Goal: Task Accomplishment & Management: Use online tool/utility

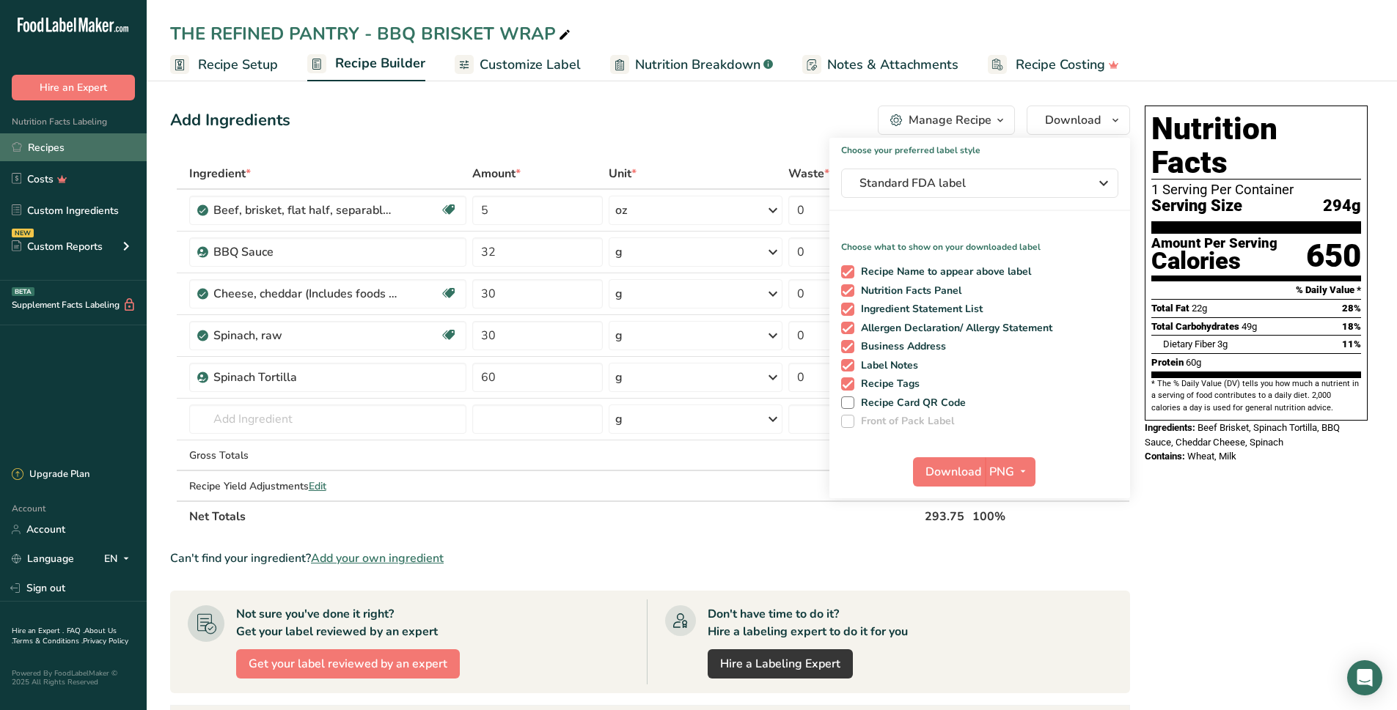
click at [54, 154] on link "Recipes" at bounding box center [73, 147] width 147 height 28
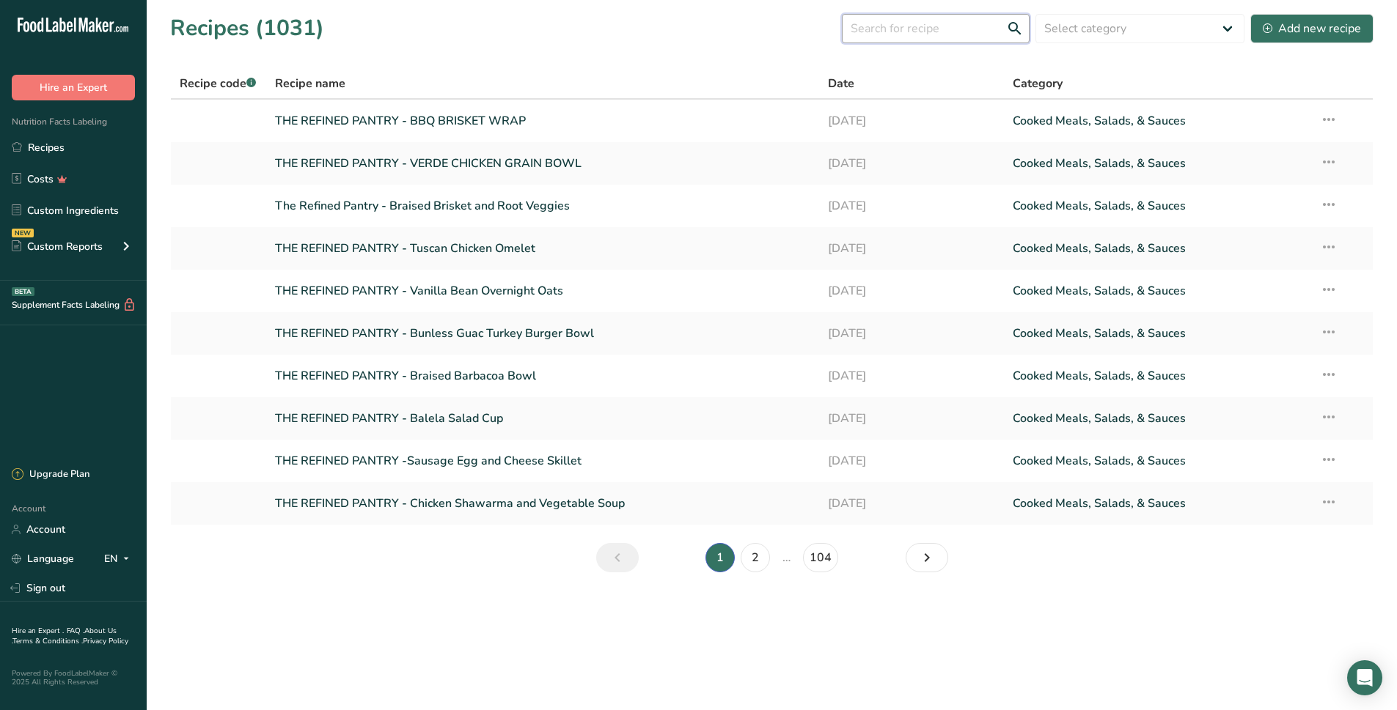
click at [912, 31] on input "text" at bounding box center [936, 28] width 188 height 29
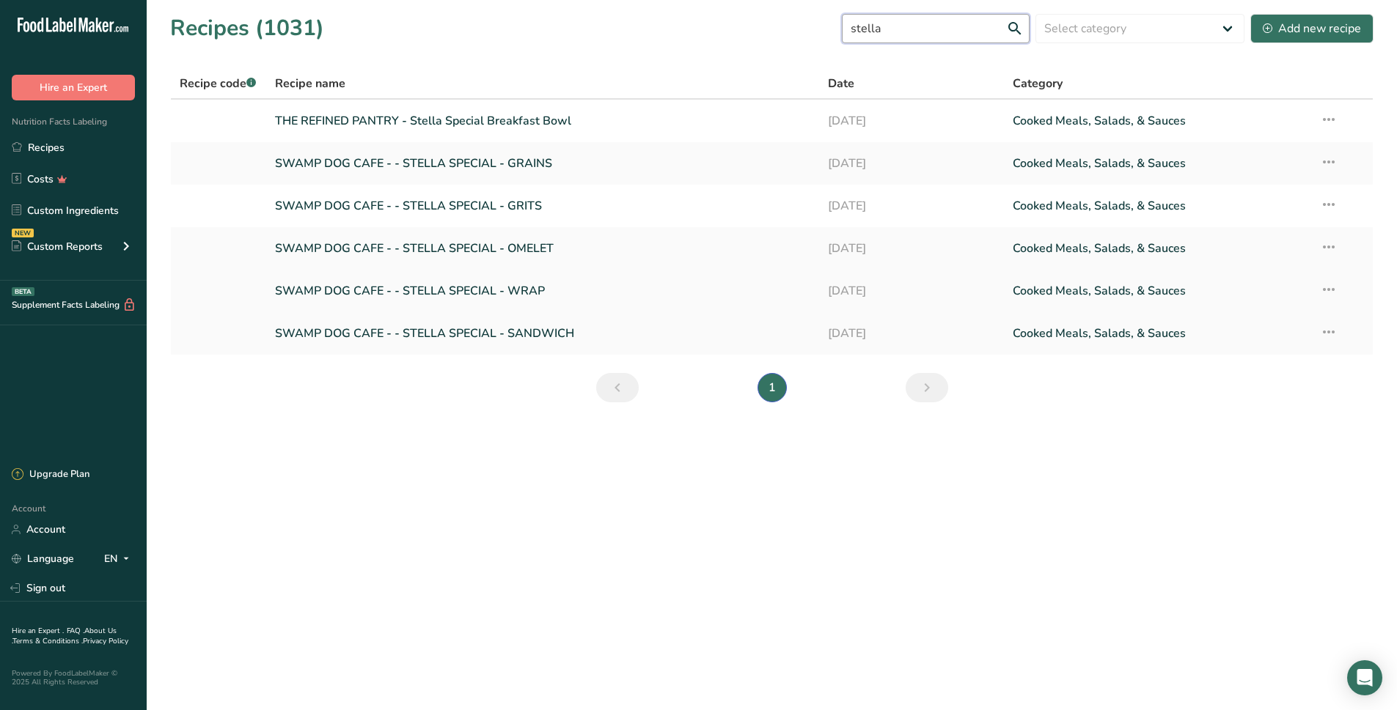
type input "stella"
click at [400, 285] on link "SWAMP DOG CAFE - - STELLA SPECIAL - WRAP" at bounding box center [543, 291] width 536 height 31
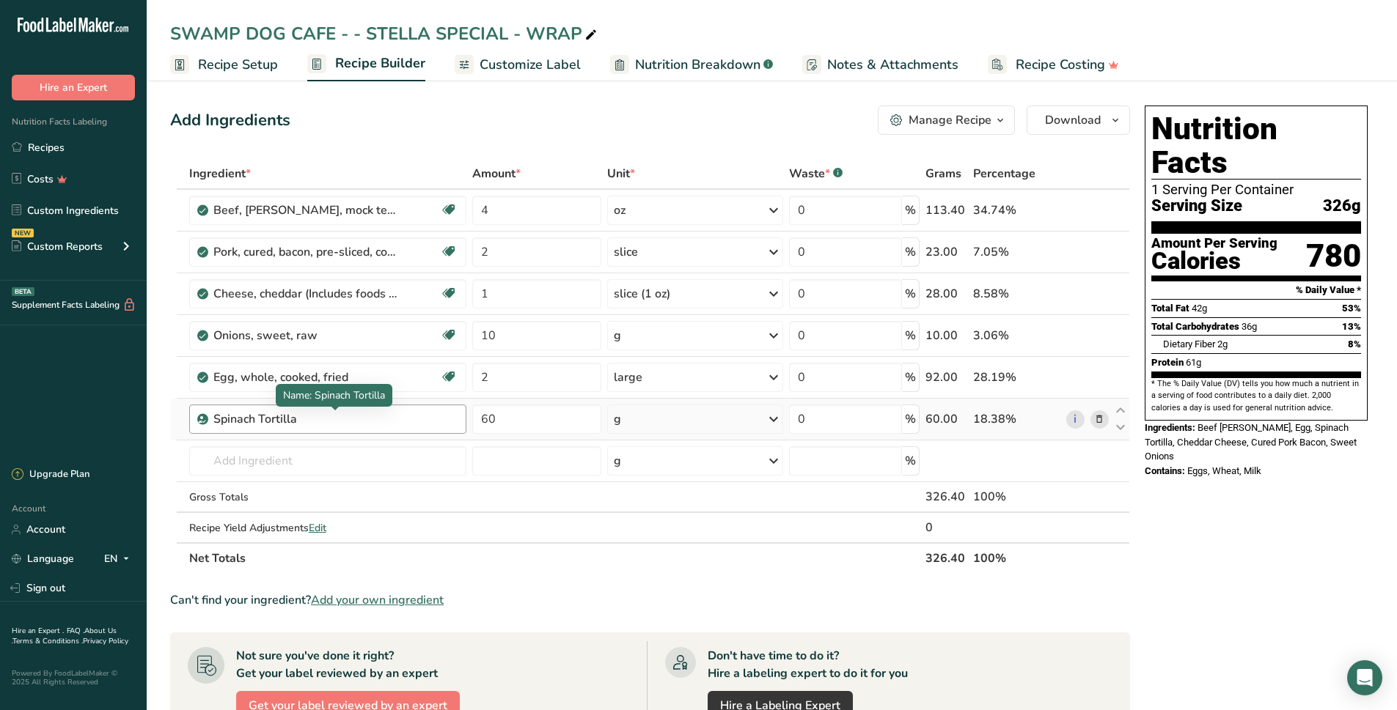
click at [380, 422] on div "Spinach Tortilla" at bounding box center [304, 420] width 183 height 18
click at [253, 422] on div "Spinach Tortilla" at bounding box center [304, 420] width 183 height 18
click at [383, 419] on div "Spinach Tortilla" at bounding box center [304, 420] width 183 height 18
drag, startPoint x: 974, startPoint y: 124, endPoint x: 966, endPoint y: 130, distance: 9.9
click at [968, 130] on button "Manage Recipe" at bounding box center [946, 120] width 137 height 29
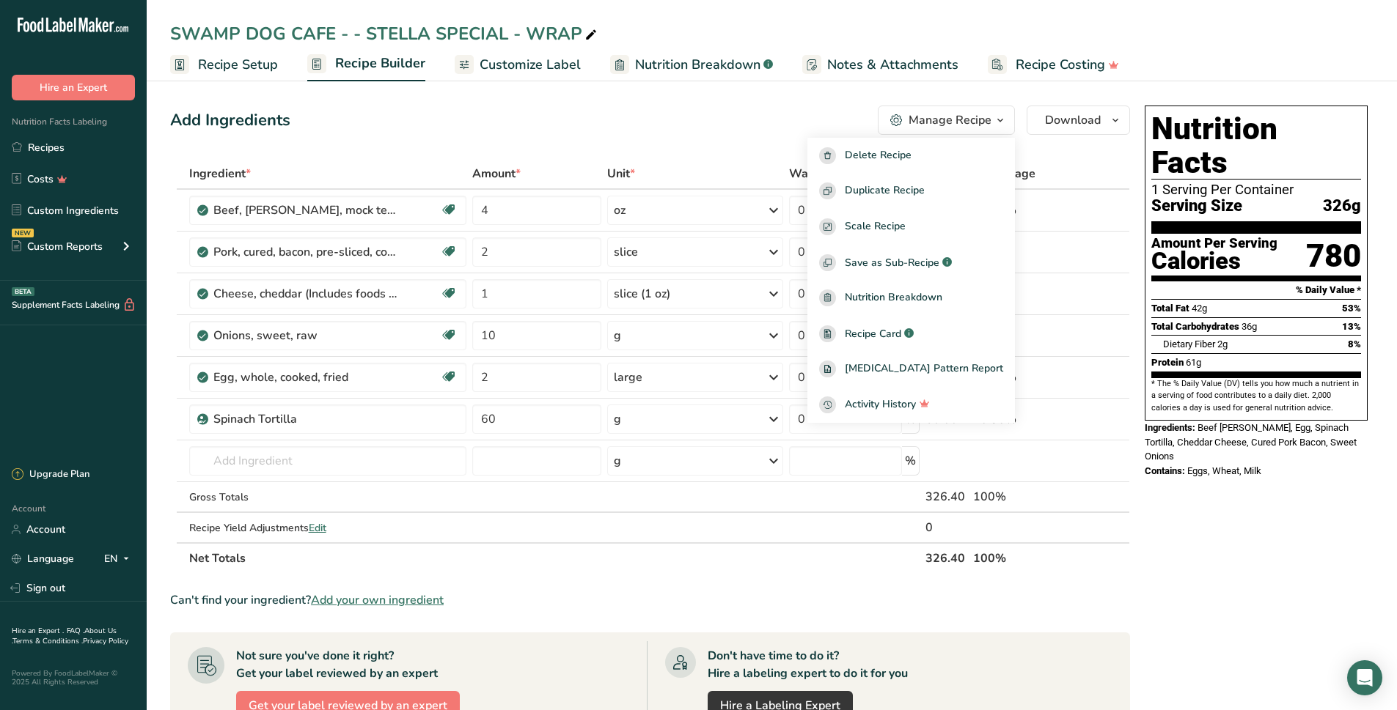
click at [816, 120] on div "Add Ingredients Manage Recipe Delete Recipe Duplicate Recipe Scale Recipe Save …" at bounding box center [650, 120] width 960 height 29
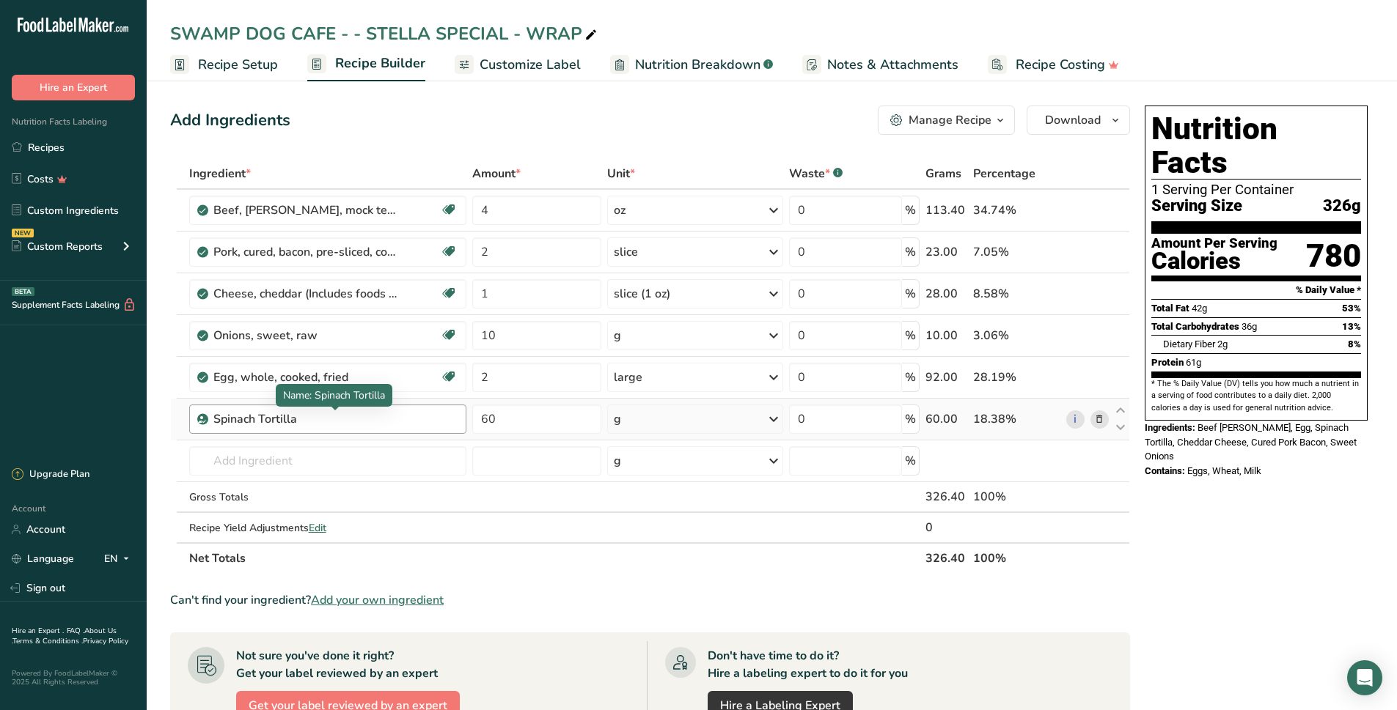
click at [385, 422] on div "Spinach Tortilla" at bounding box center [304, 420] width 183 height 18
drag, startPoint x: 340, startPoint y: 425, endPoint x: 297, endPoint y: 430, distance: 43.5
click at [298, 430] on div "Spinach Tortilla" at bounding box center [327, 419] width 277 height 29
click at [296, 424] on div "Spinach Tortilla" at bounding box center [304, 420] width 183 height 18
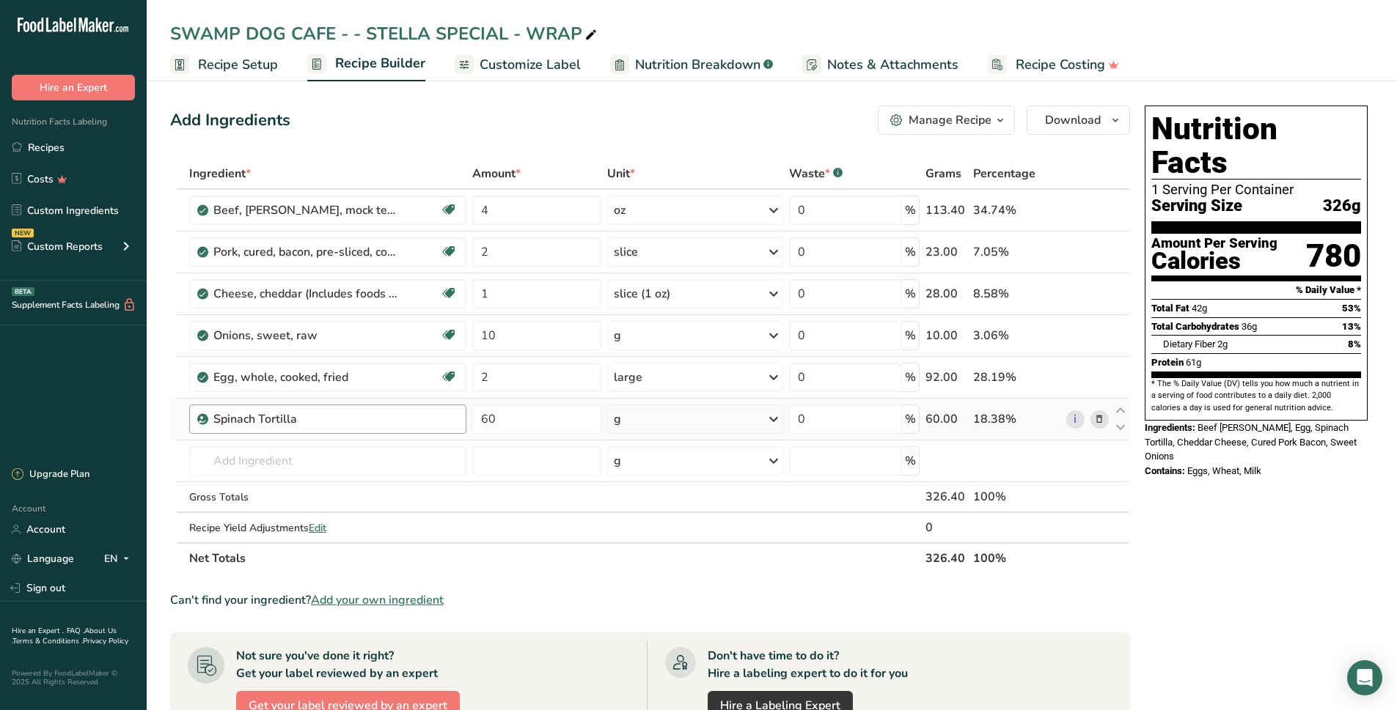
drag, startPoint x: 290, startPoint y: 424, endPoint x: 221, endPoint y: 429, distance: 68.3
click at [224, 429] on div "Spinach Tortilla" at bounding box center [327, 419] width 277 height 29
click at [333, 422] on div "Spinach Tortilla" at bounding box center [304, 420] width 183 height 18
click at [509, 381] on input "2" at bounding box center [537, 377] width 130 height 29
type input "2"
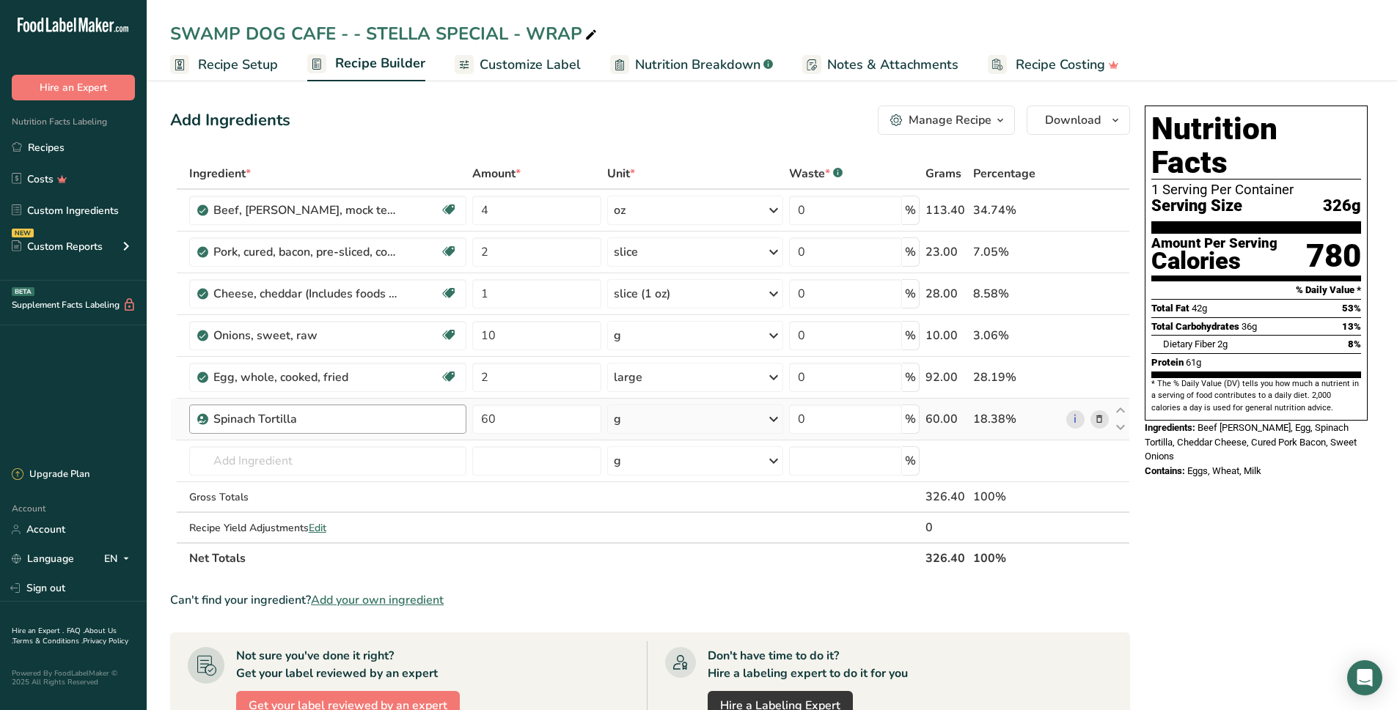
click at [353, 430] on div "Ingredient * Amount * Unit * Waste * .a-a{fill:#347362;}.b-a{fill:#fff;} Grams …" at bounding box center [650, 366] width 960 height 416
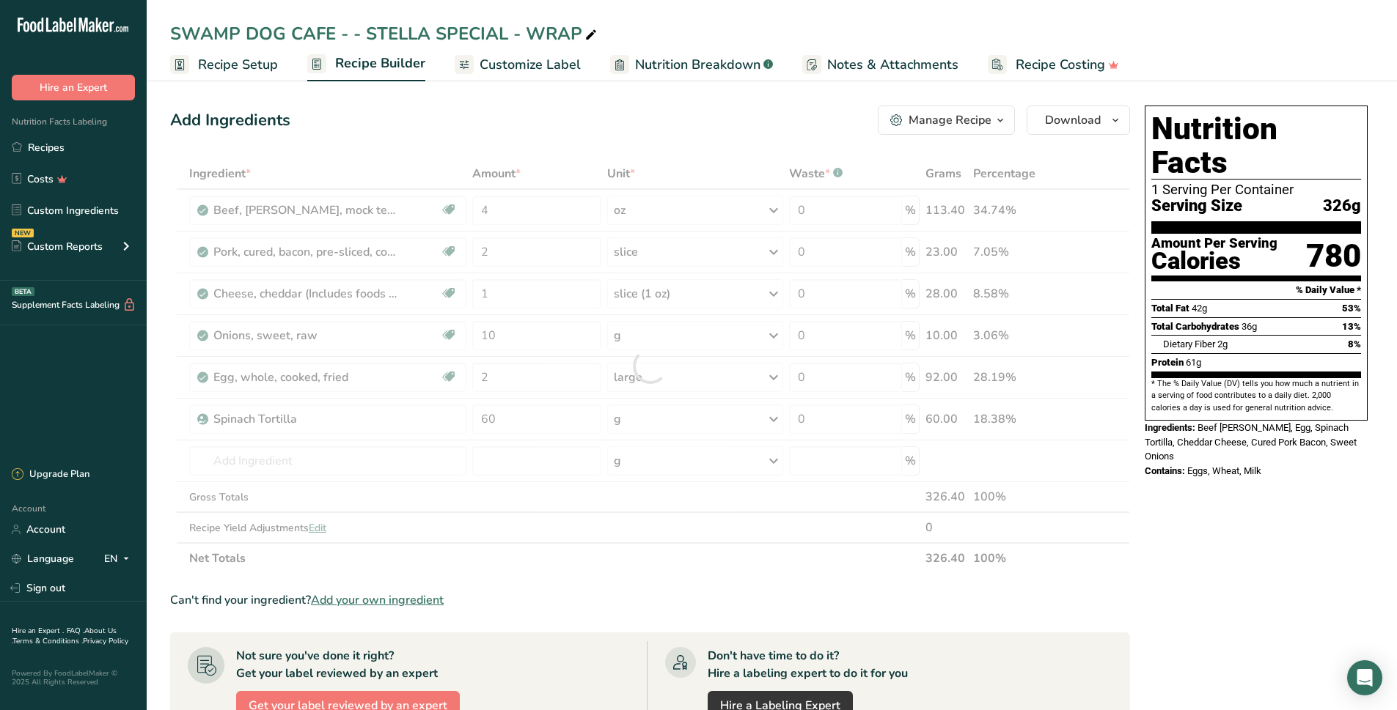
click at [355, 423] on div at bounding box center [650, 366] width 960 height 416
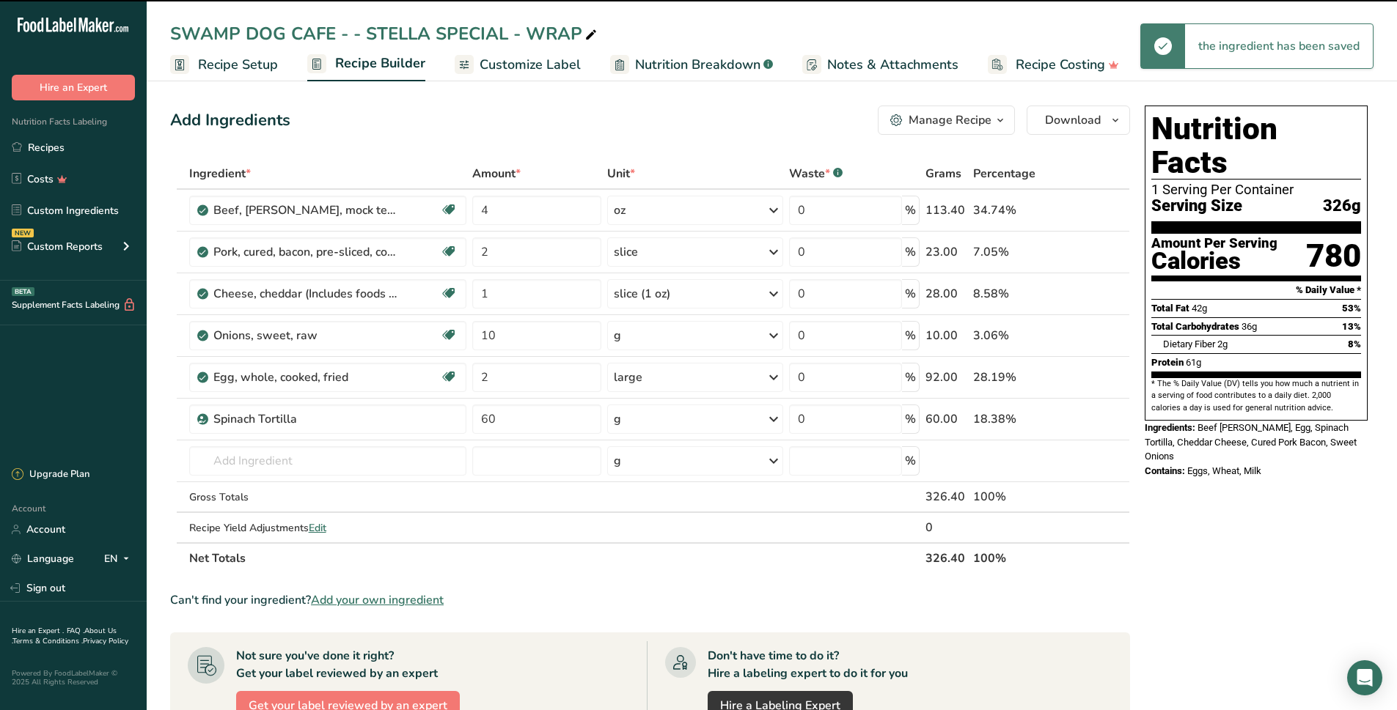
click at [357, 425] on div "Spinach Tortilla" at bounding box center [304, 420] width 183 height 18
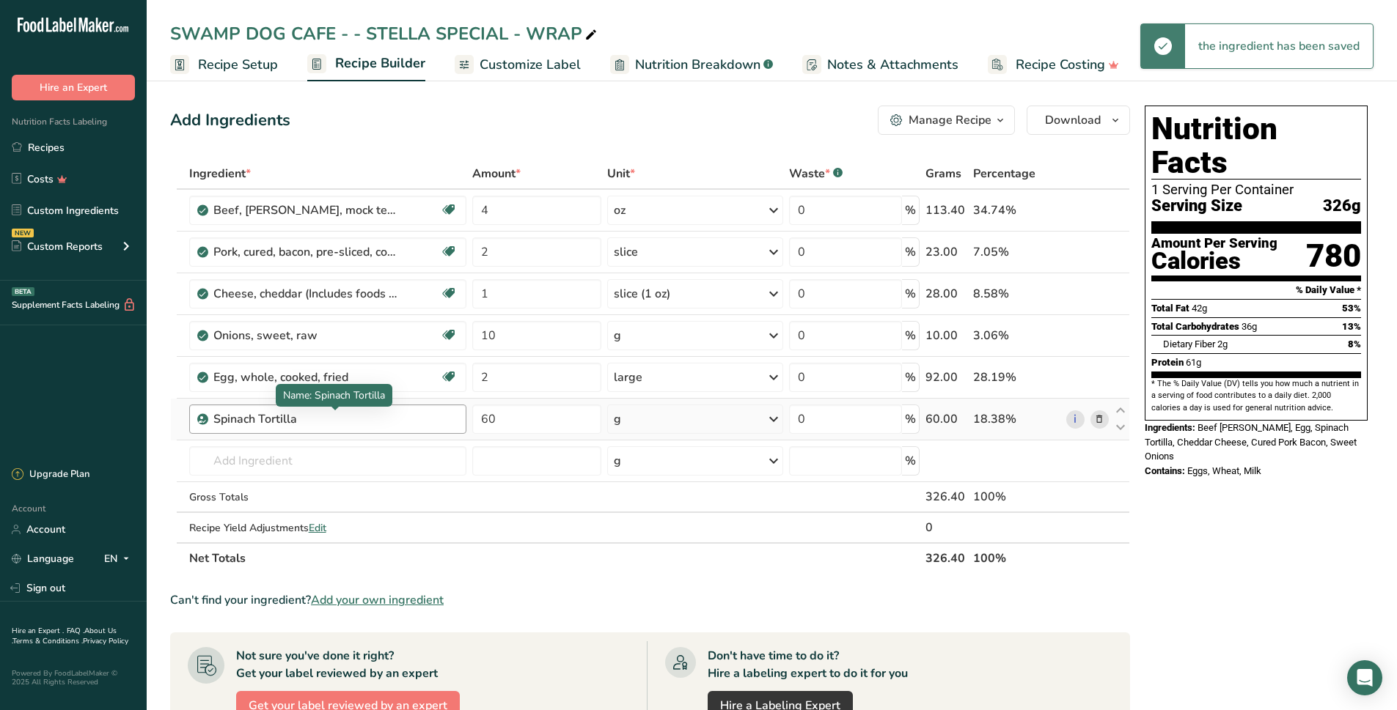
click at [361, 427] on div "Spinach Tortilla" at bounding box center [304, 420] width 183 height 18
click at [343, 427] on div "Spinach Tortilla" at bounding box center [304, 420] width 183 height 18
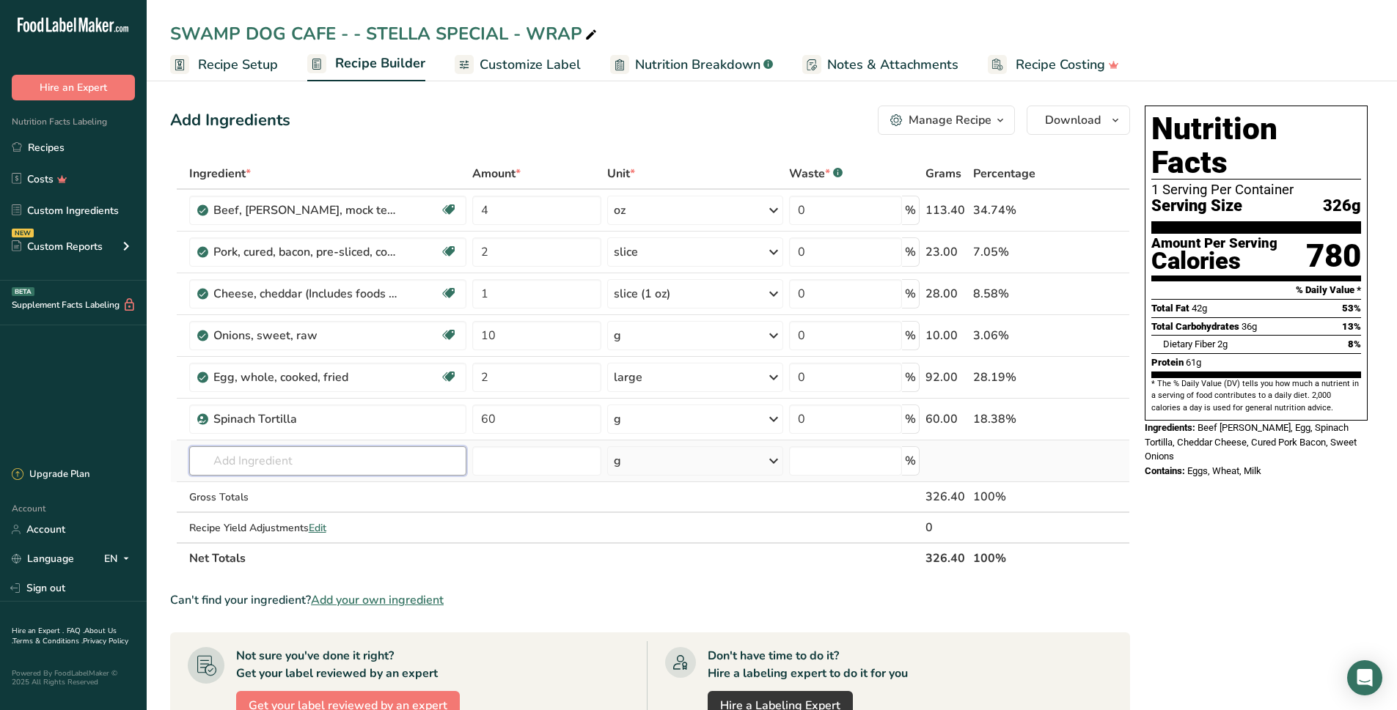
click at [258, 456] on input "text" at bounding box center [327, 460] width 277 height 29
type input "tomato basil tortilla"
click at [284, 518] on div "Add your own ingredient" at bounding box center [328, 514] width 254 height 15
click at [295, 423] on div "Spinach Tortilla" at bounding box center [304, 420] width 183 height 18
click at [269, 469] on input "text" at bounding box center [327, 460] width 277 height 29
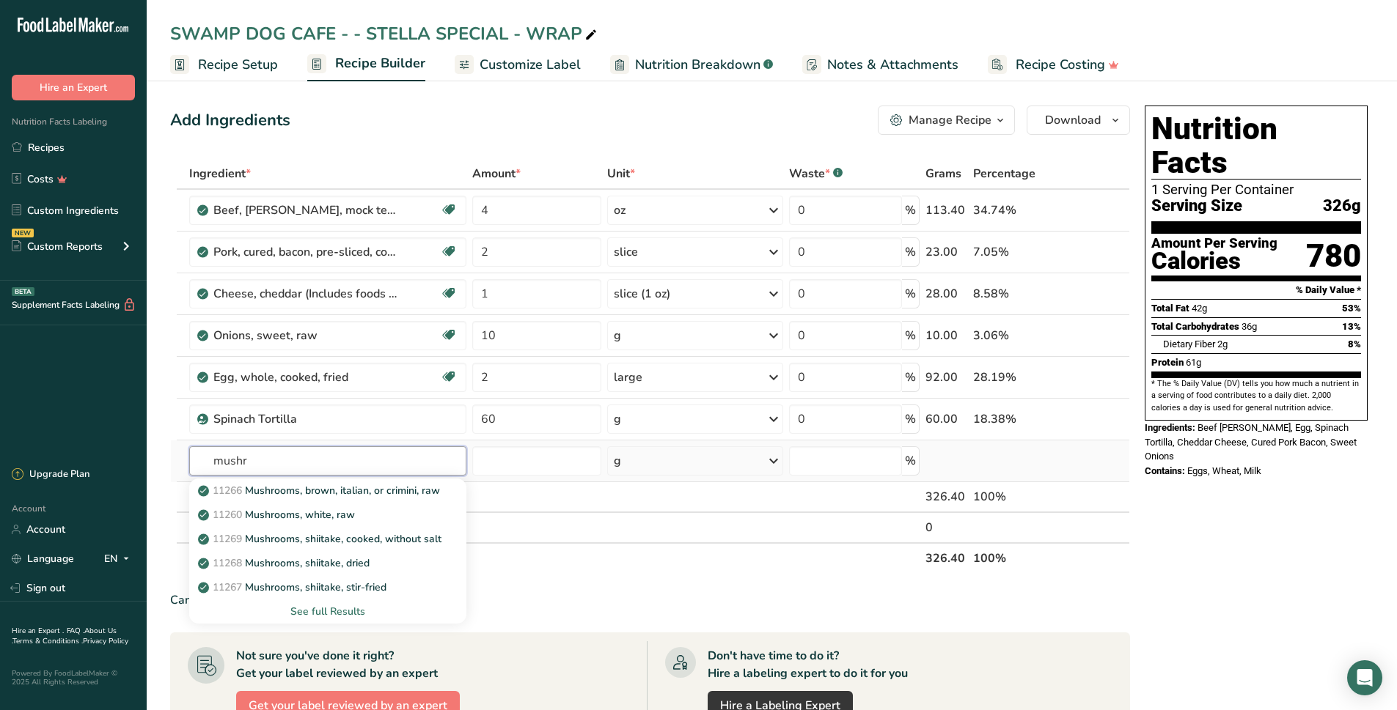
type input "mushr"
click at [343, 608] on div "See full Results" at bounding box center [328, 611] width 254 height 15
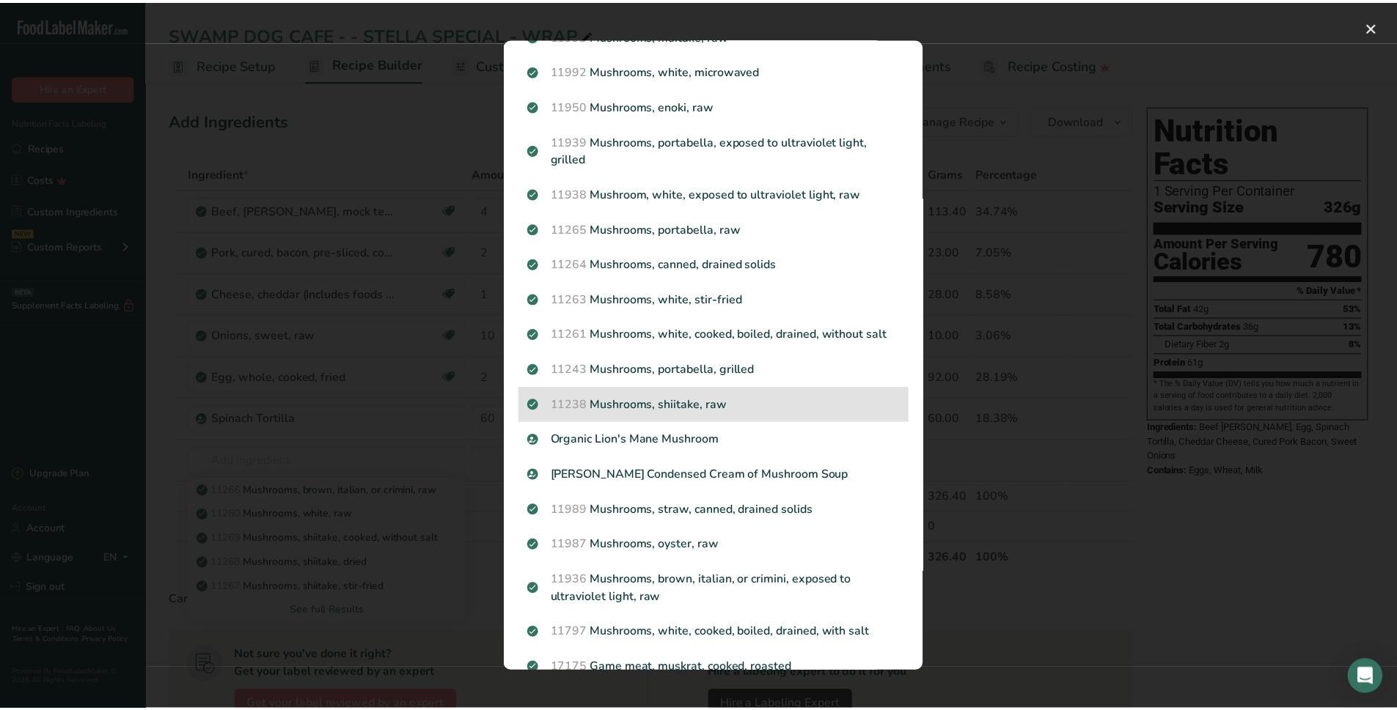
scroll to position [1173, 0]
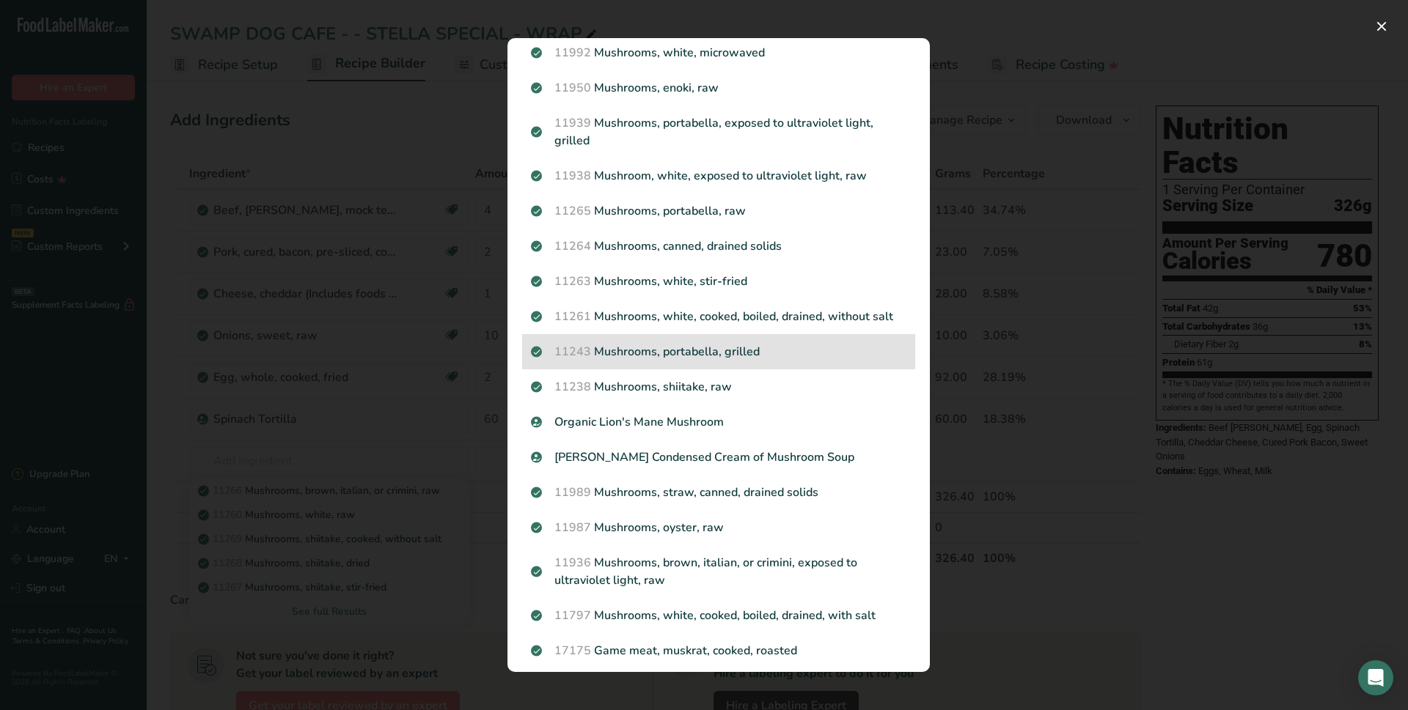
click at [703, 361] on p "11243 Mushrooms, portabella, grilled" at bounding box center [718, 352] width 375 height 18
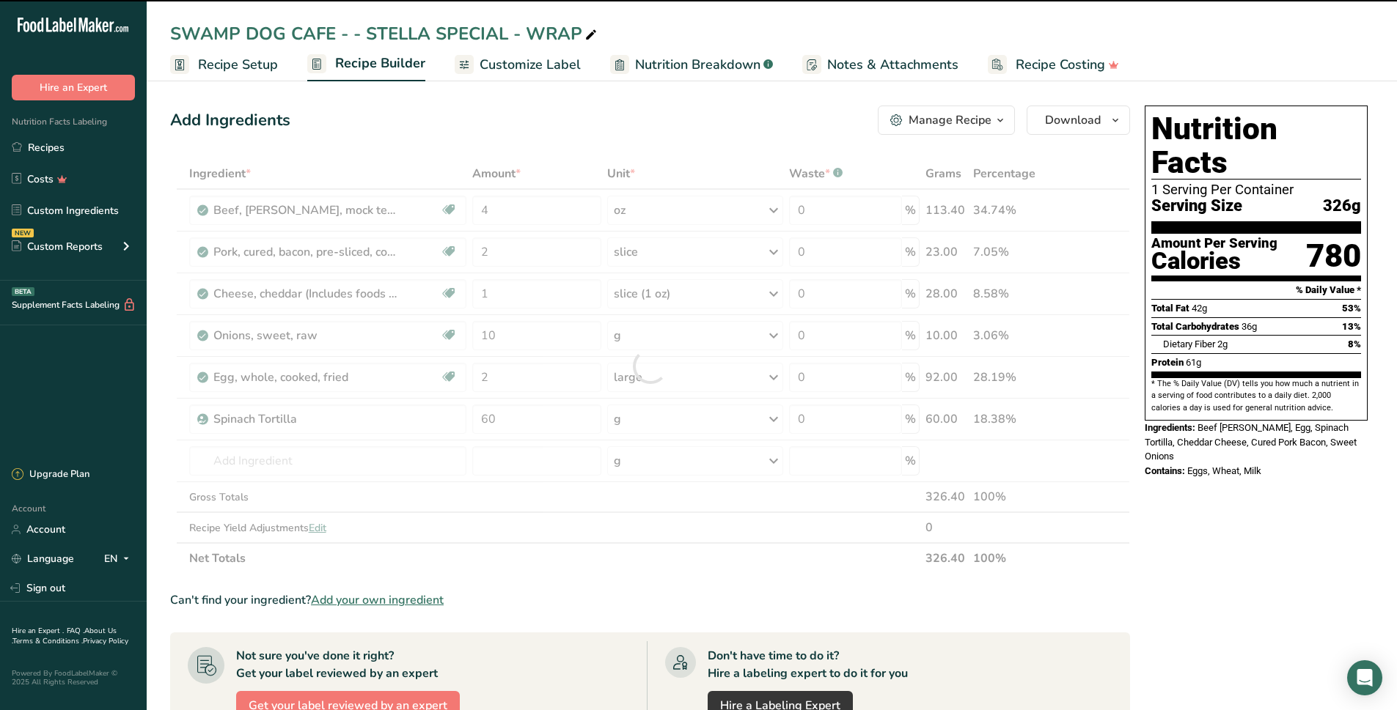
type input "0"
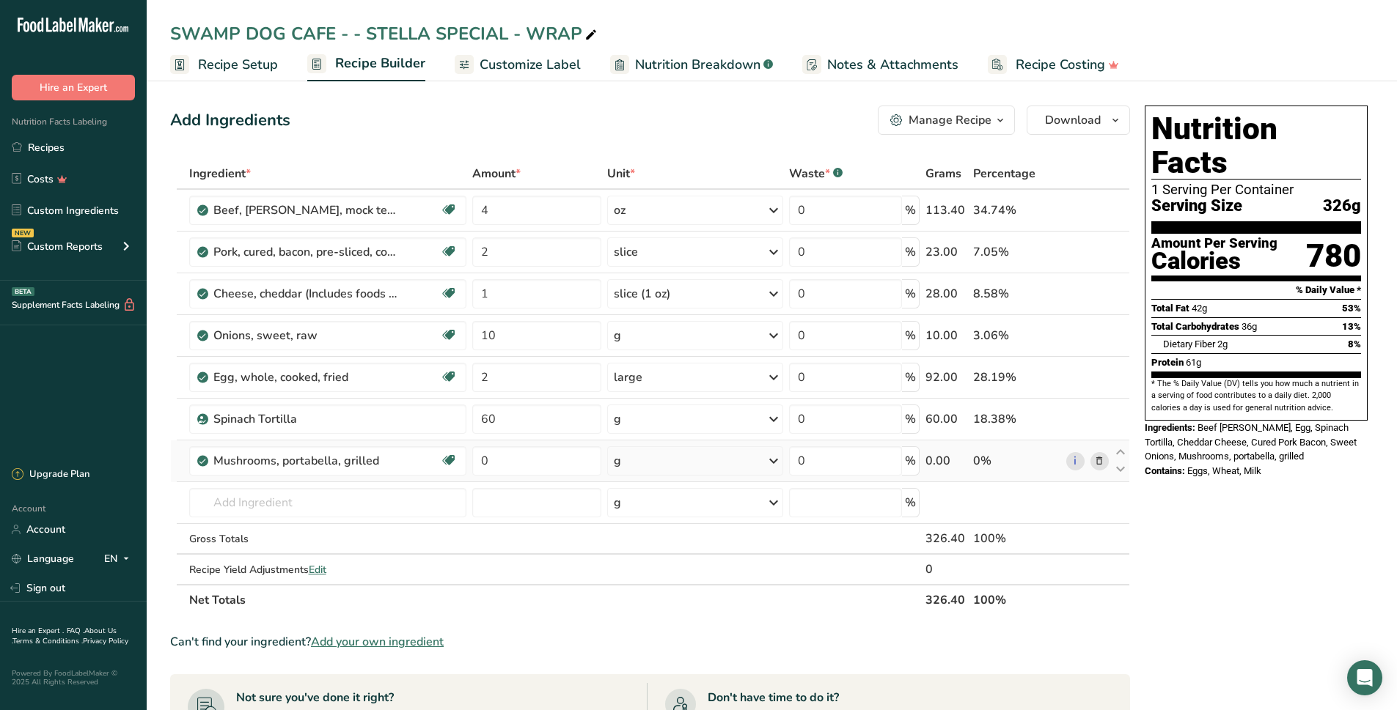
click at [771, 466] on icon at bounding box center [774, 461] width 18 height 26
click at [649, 564] on div "g" at bounding box center [677, 560] width 123 height 21
click at [517, 453] on input "0" at bounding box center [537, 460] width 130 height 29
type input "10"
click at [542, 501] on div "Ingredient * Amount * Unit * Waste * .a-a{fill:#347362;}.b-a{fill:#fff;} Grams …" at bounding box center [650, 386] width 960 height 457
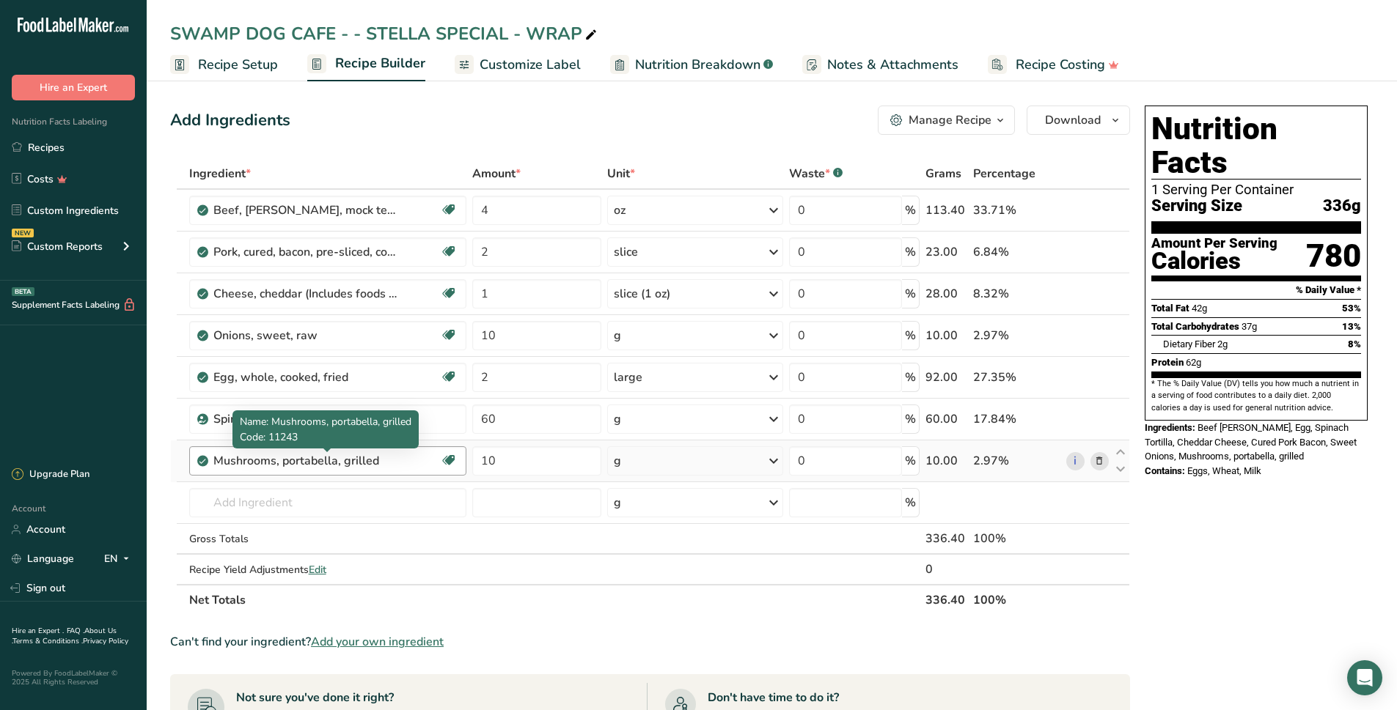
click at [394, 465] on div "Mushrooms, portabella, grilled" at bounding box center [304, 461] width 183 height 18
click at [401, 509] on input "text" at bounding box center [327, 502] width 277 height 29
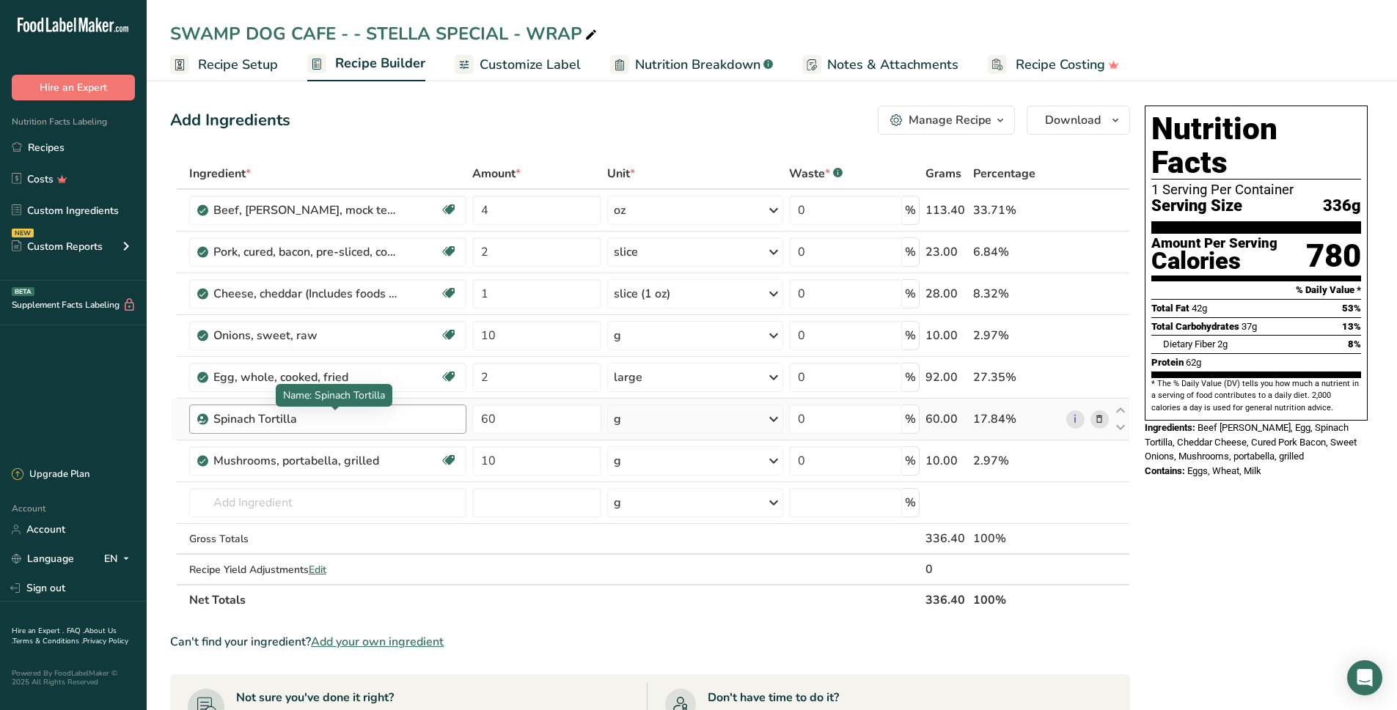
drag, startPoint x: 278, startPoint y: 419, endPoint x: 268, endPoint y: 419, distance: 9.5
click at [276, 419] on div "Spinach Tortilla" at bounding box center [304, 420] width 183 height 18
click at [279, 500] on input "text" at bounding box center [327, 502] width 277 height 29
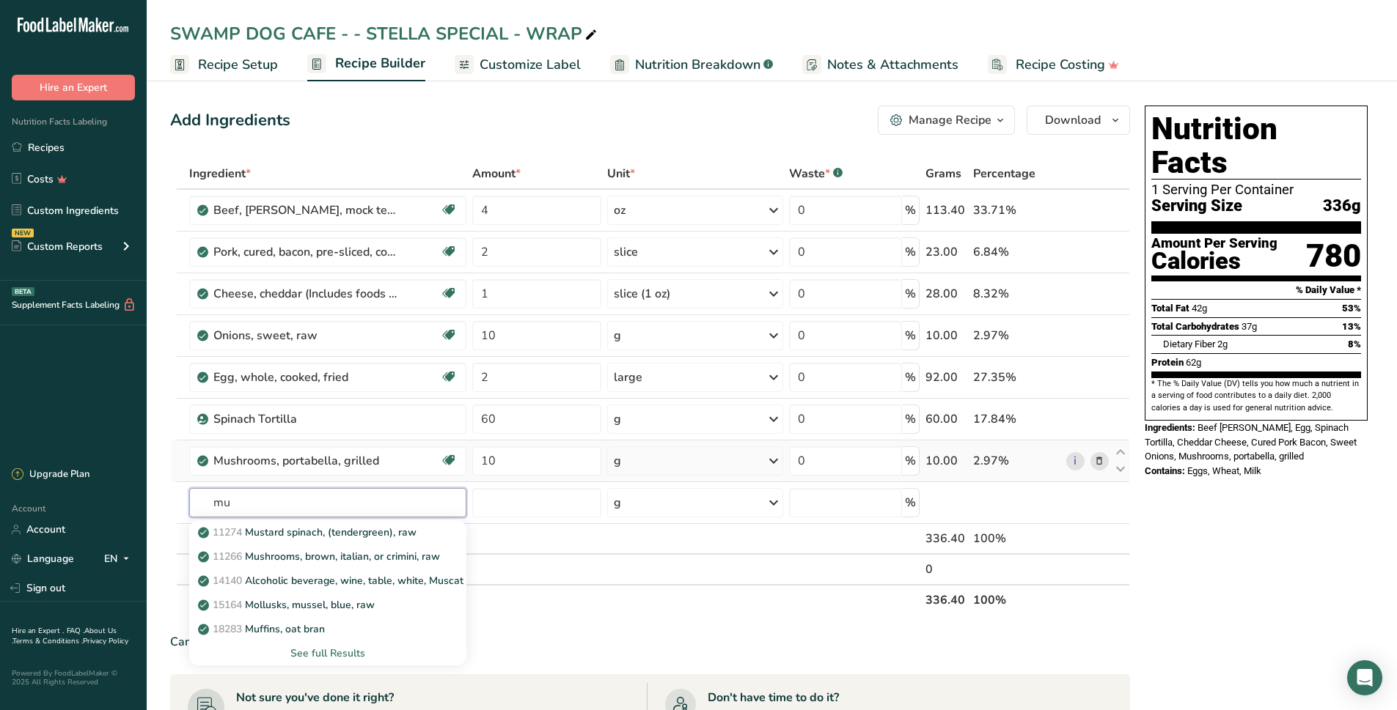
type input "m"
type input "white mushr"
click at [342, 651] on div "See full Results" at bounding box center [328, 653] width 254 height 15
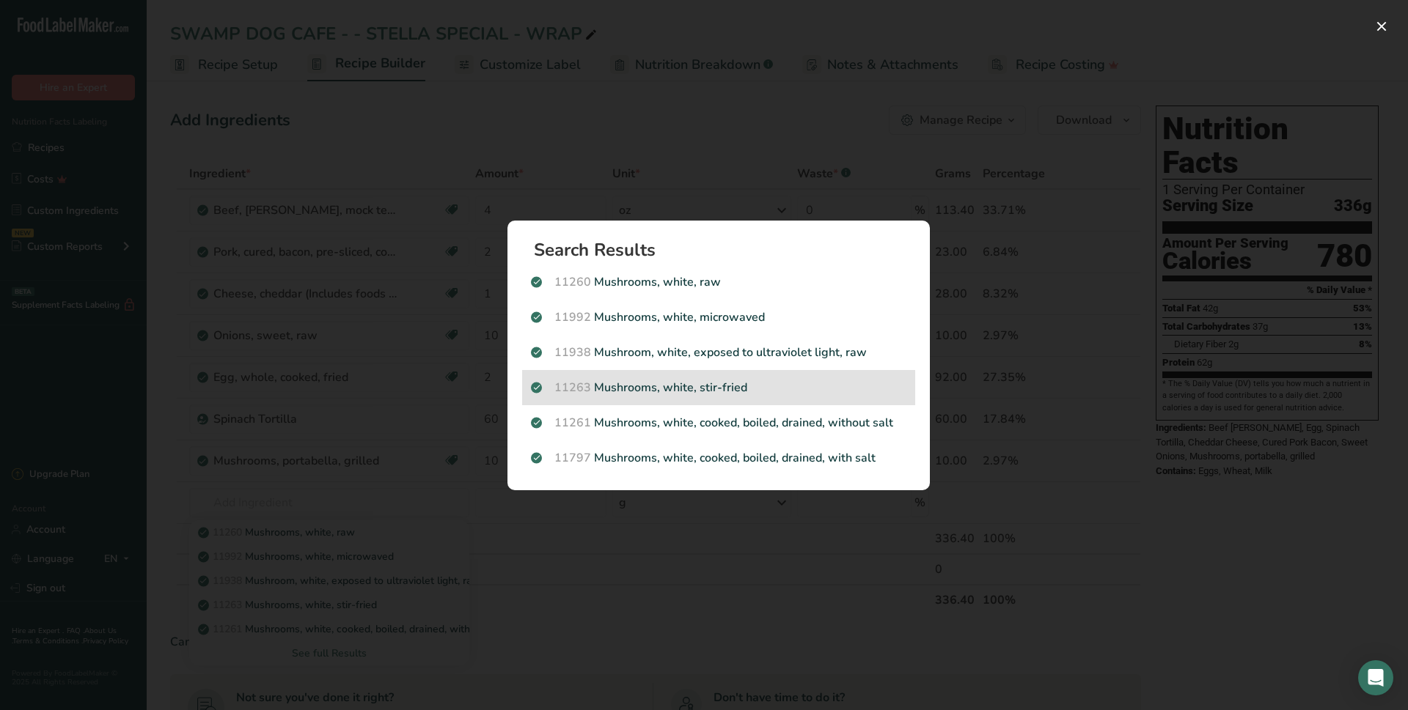
click at [640, 391] on p "11263 Mushrooms, white, stir-fried" at bounding box center [718, 388] width 375 height 18
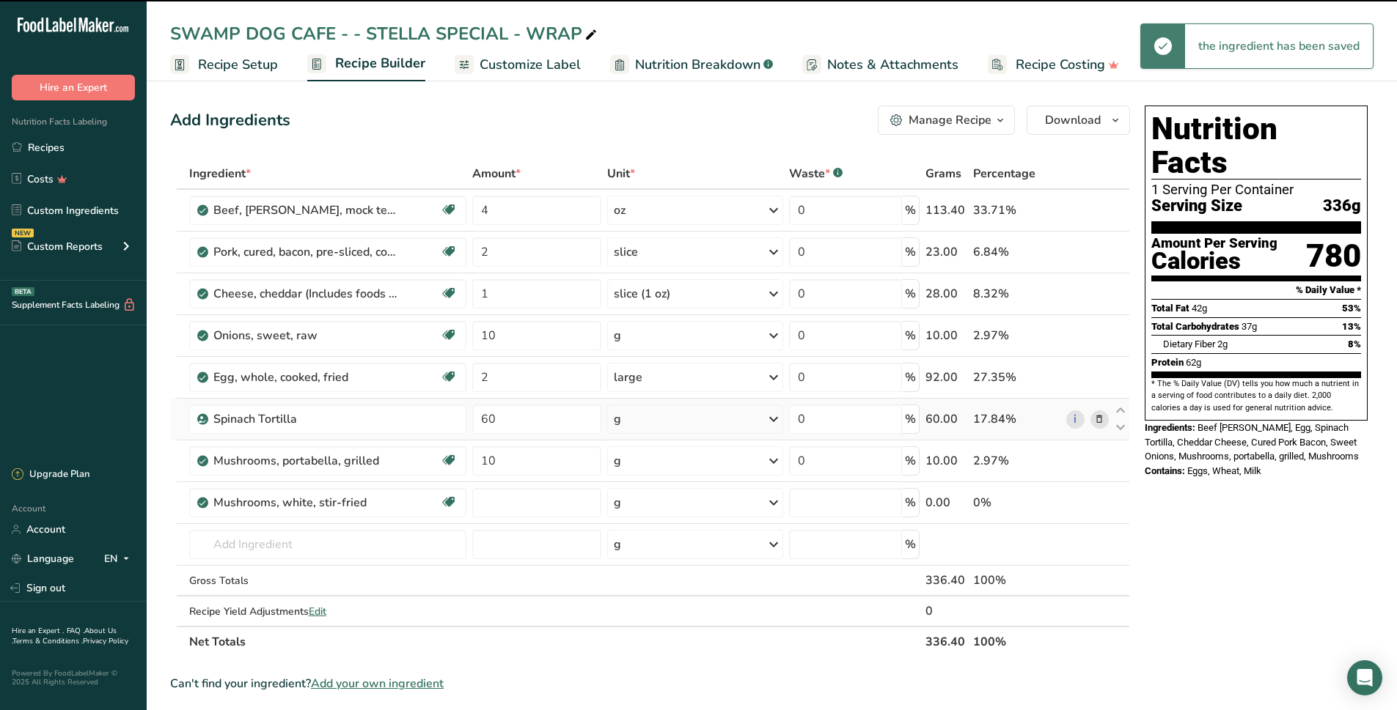
type input "0"
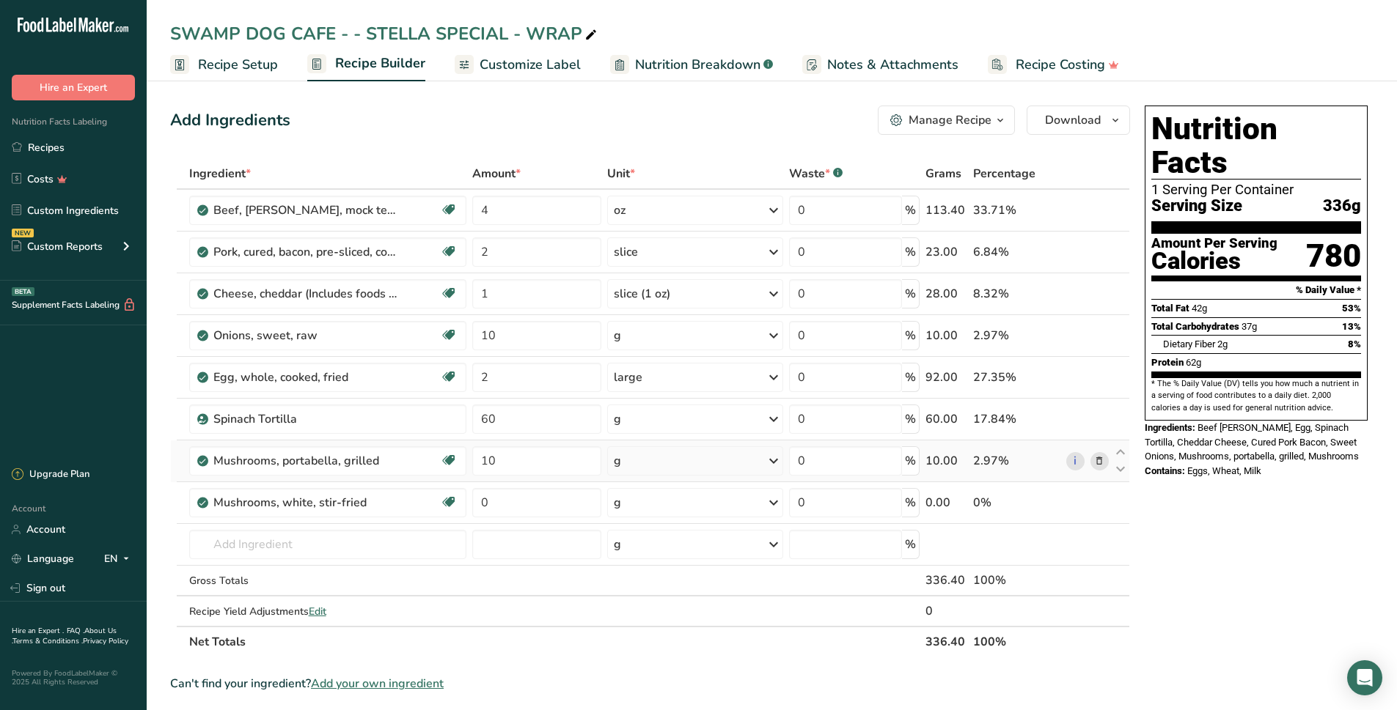
click at [1100, 463] on icon at bounding box center [1099, 461] width 10 height 15
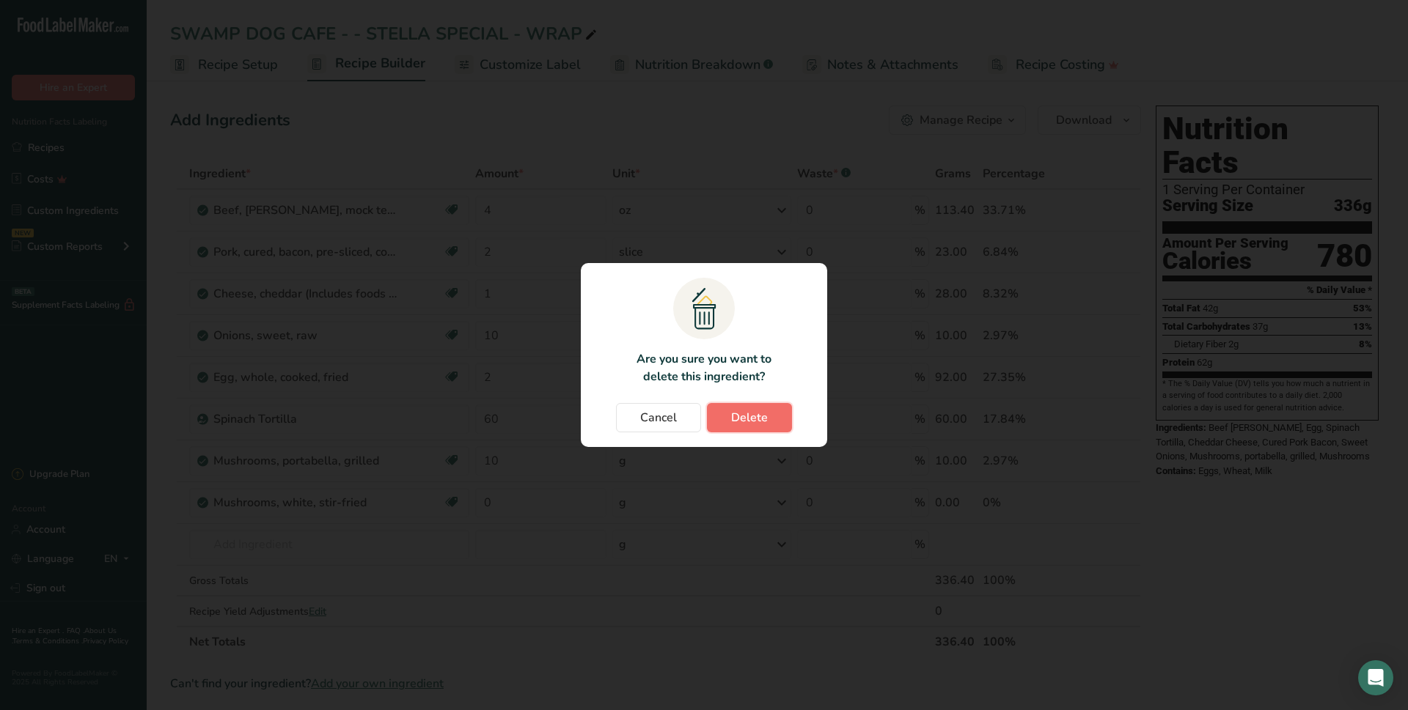
click at [735, 416] on span "Delete" at bounding box center [749, 418] width 37 height 18
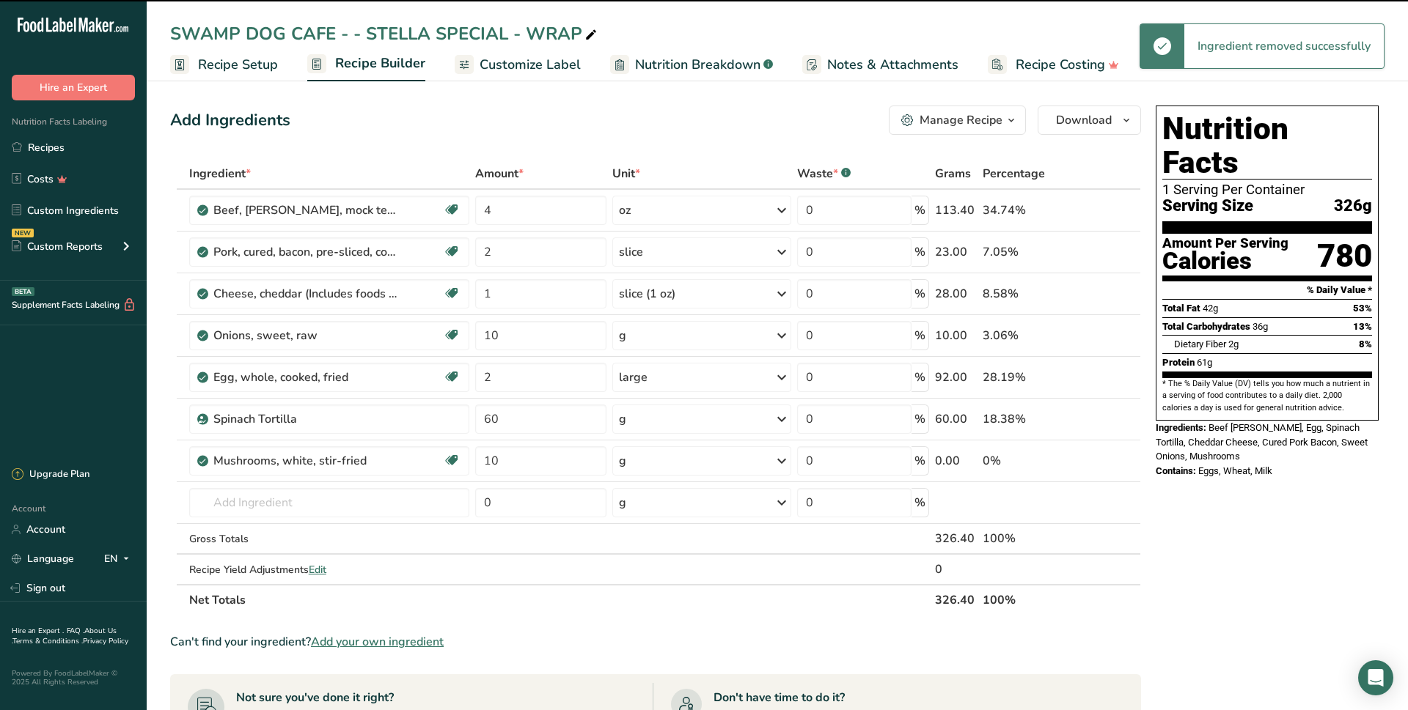
type input "0"
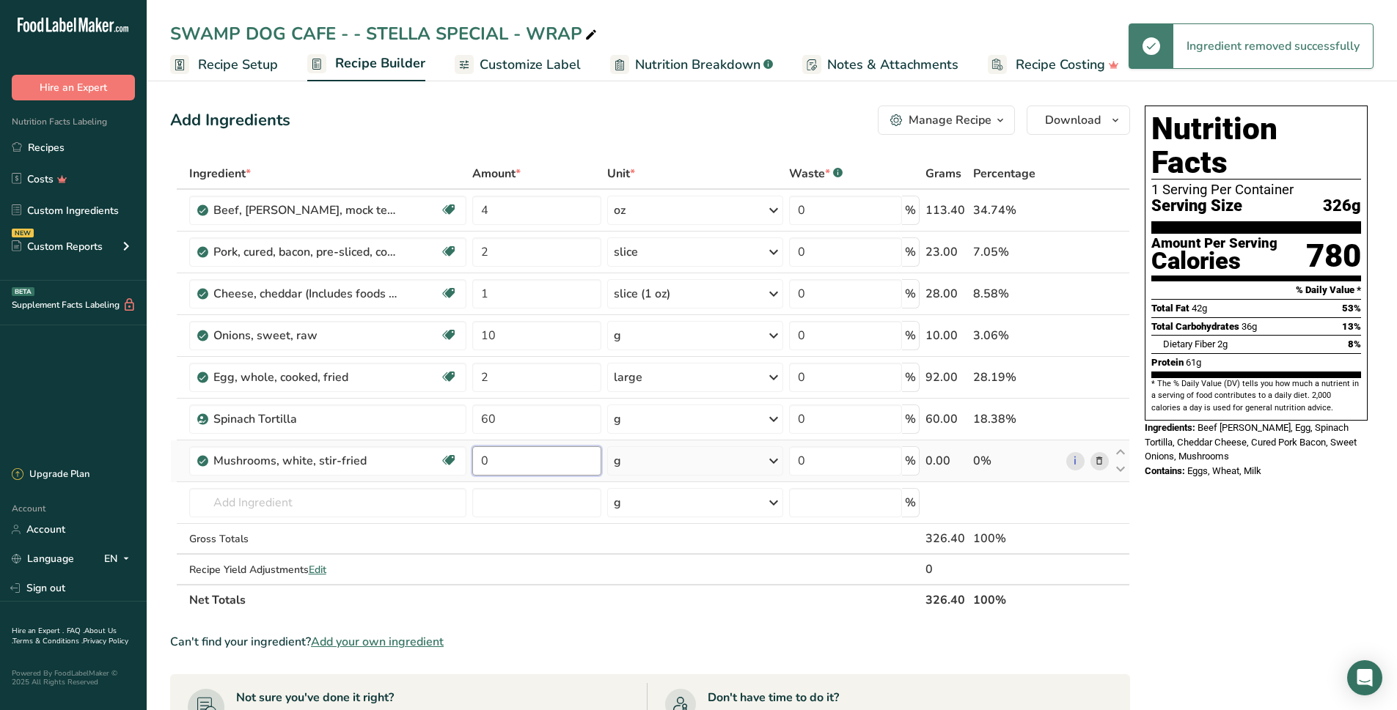
click at [530, 458] on input "0" at bounding box center [537, 460] width 130 height 29
type input "10"
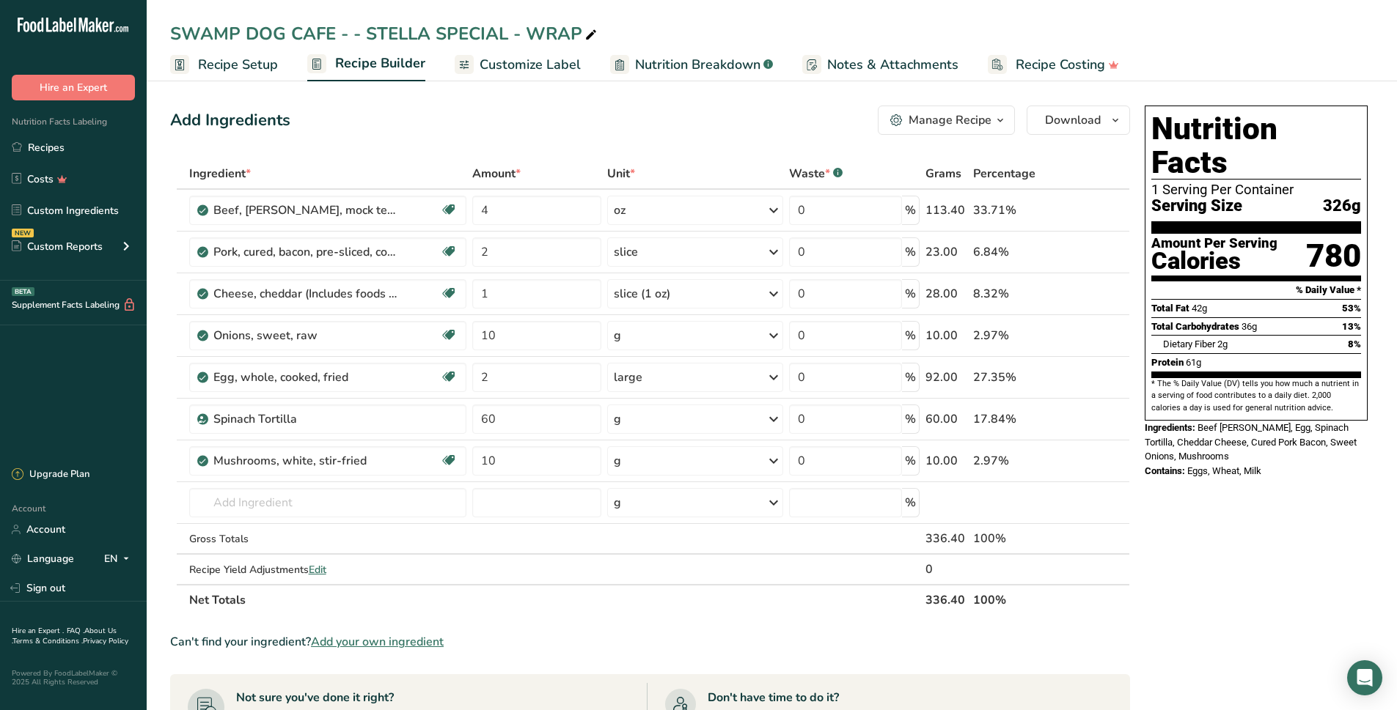
click at [618, 604] on div "Ingredient * Amount * Unit * Waste * .a-a{fill:#347362;}.b-a{fill:#fff;} Grams …" at bounding box center [650, 386] width 960 height 457
click at [498, 70] on span "Customize Label" at bounding box center [529, 65] width 101 height 20
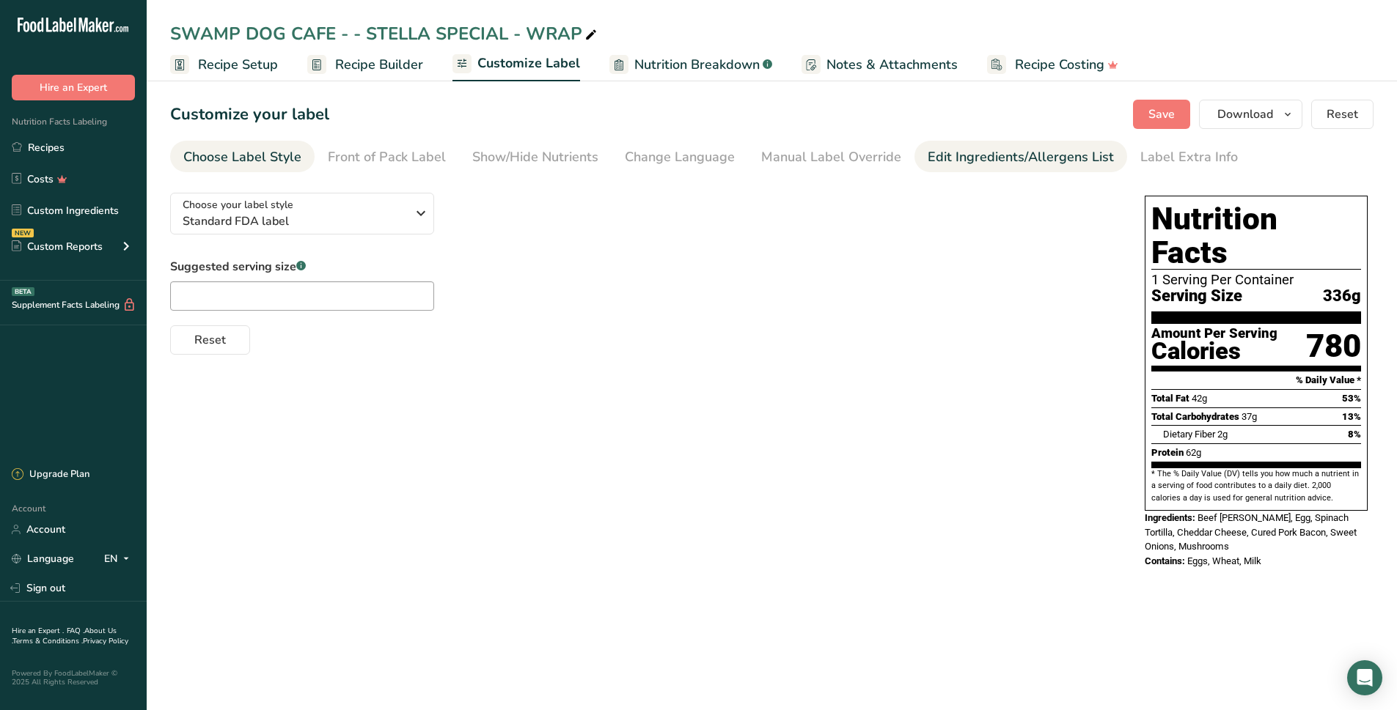
click at [948, 166] on div "Edit Ingredients/Allergens List" at bounding box center [1020, 157] width 186 height 20
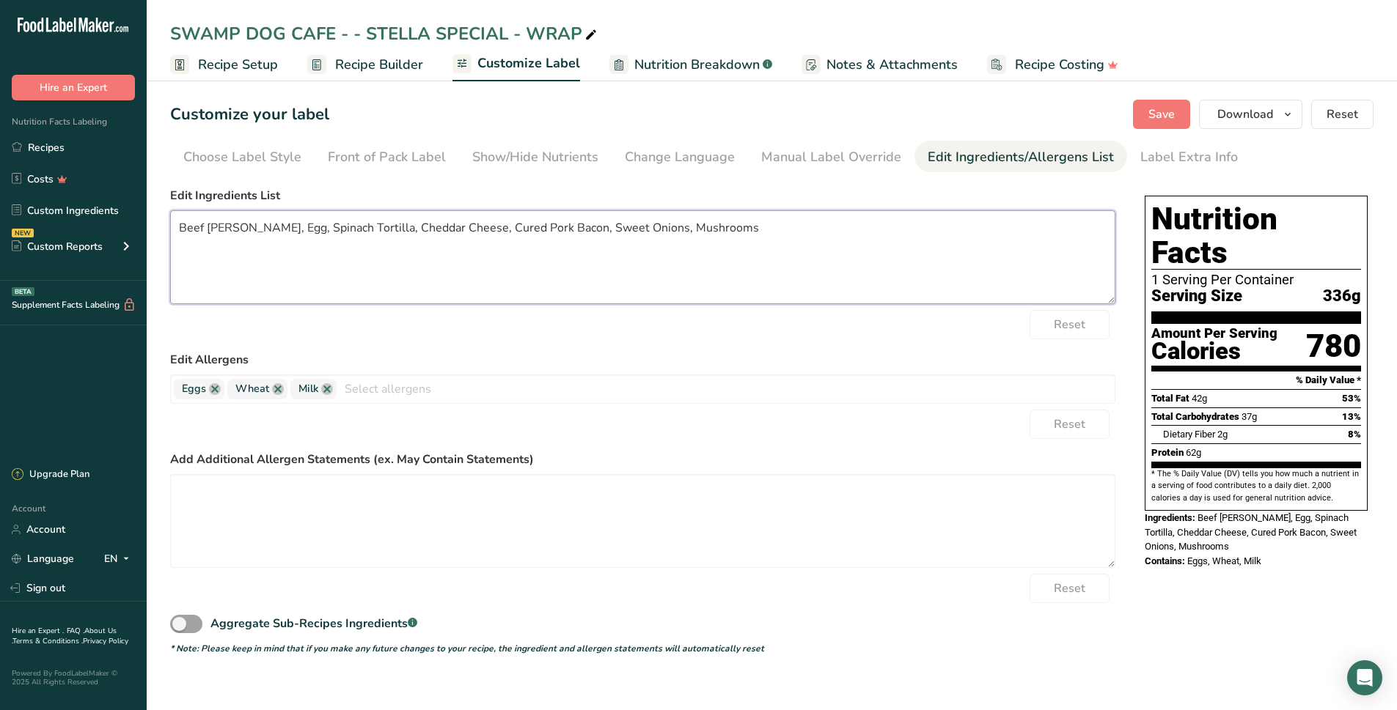
click at [309, 232] on textarea "Beef Chuck, Egg, Spinach Tortilla, Cheddar Cheese, Cured Pork Bacon, Sweet Onio…" at bounding box center [642, 257] width 945 height 94
paste textarea
click at [274, 228] on textarea "Beef Chuck, Egg, tomato basil Tortilla, Cheddar Cheese, Cured Pork Bacon, Sweet…" at bounding box center [642, 257] width 945 height 94
click at [320, 229] on textarea "Beef Chuck, Egg, Tomato basil Tortilla, Cheddar Cheese, Cured Pork Bacon, Sweet…" at bounding box center [642, 257] width 945 height 94
type textarea "Beef [PERSON_NAME], Egg, Tomato Basil Tortilla, Cheddar Cheese, Cured Pork Baco…"
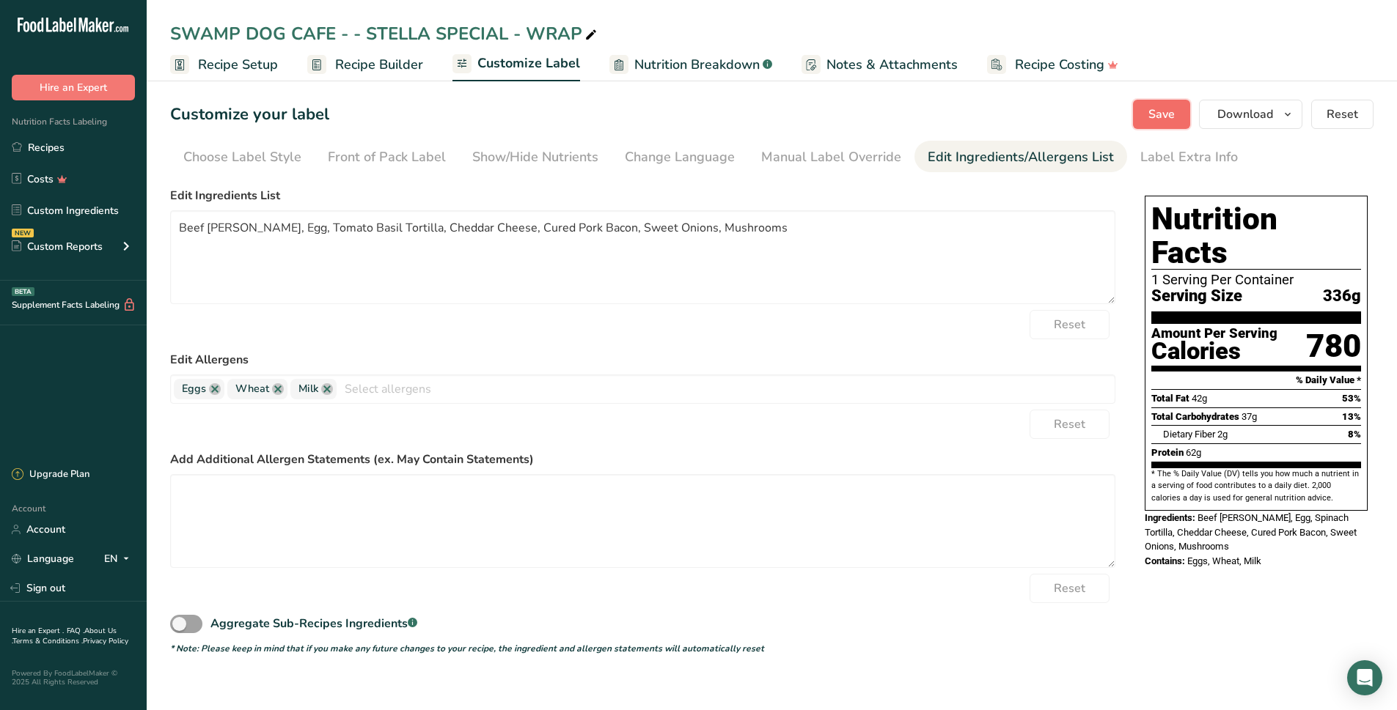
click at [1151, 116] on span "Save" at bounding box center [1161, 115] width 26 height 18
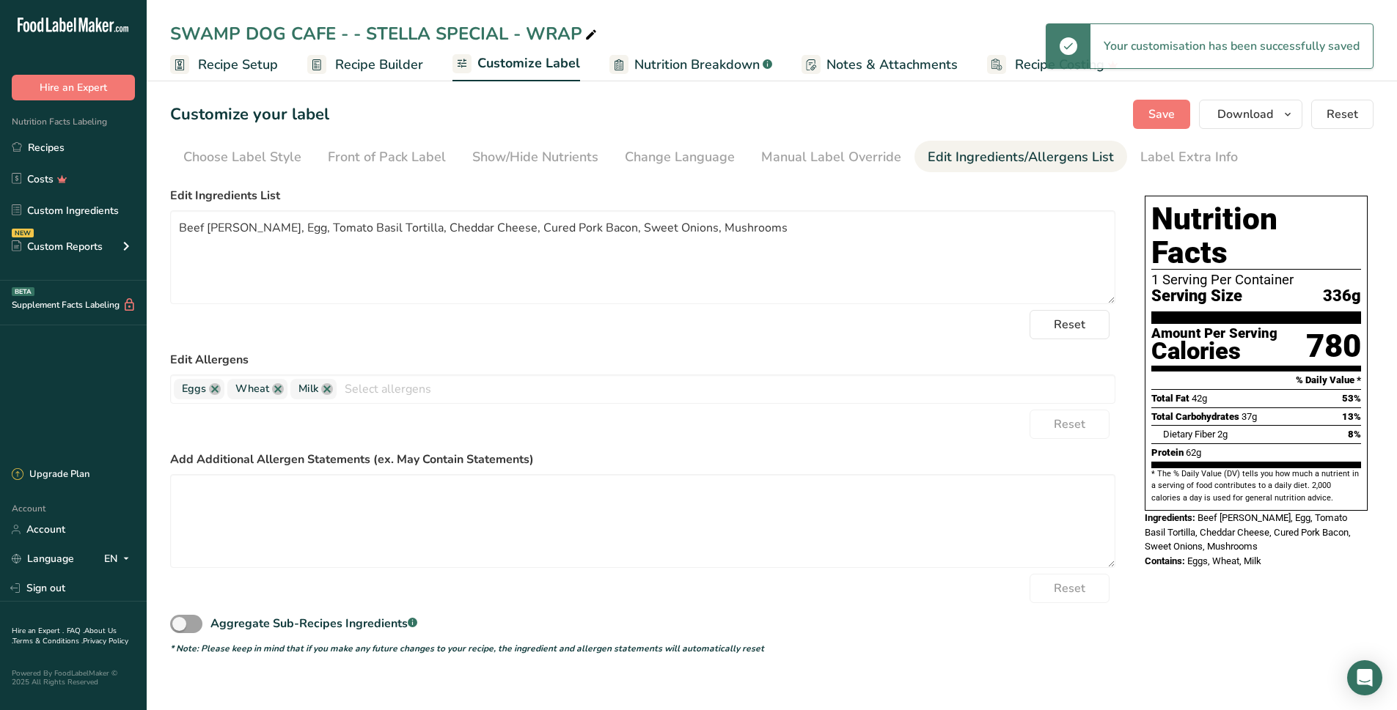
click at [386, 70] on span "Recipe Builder" at bounding box center [379, 65] width 88 height 20
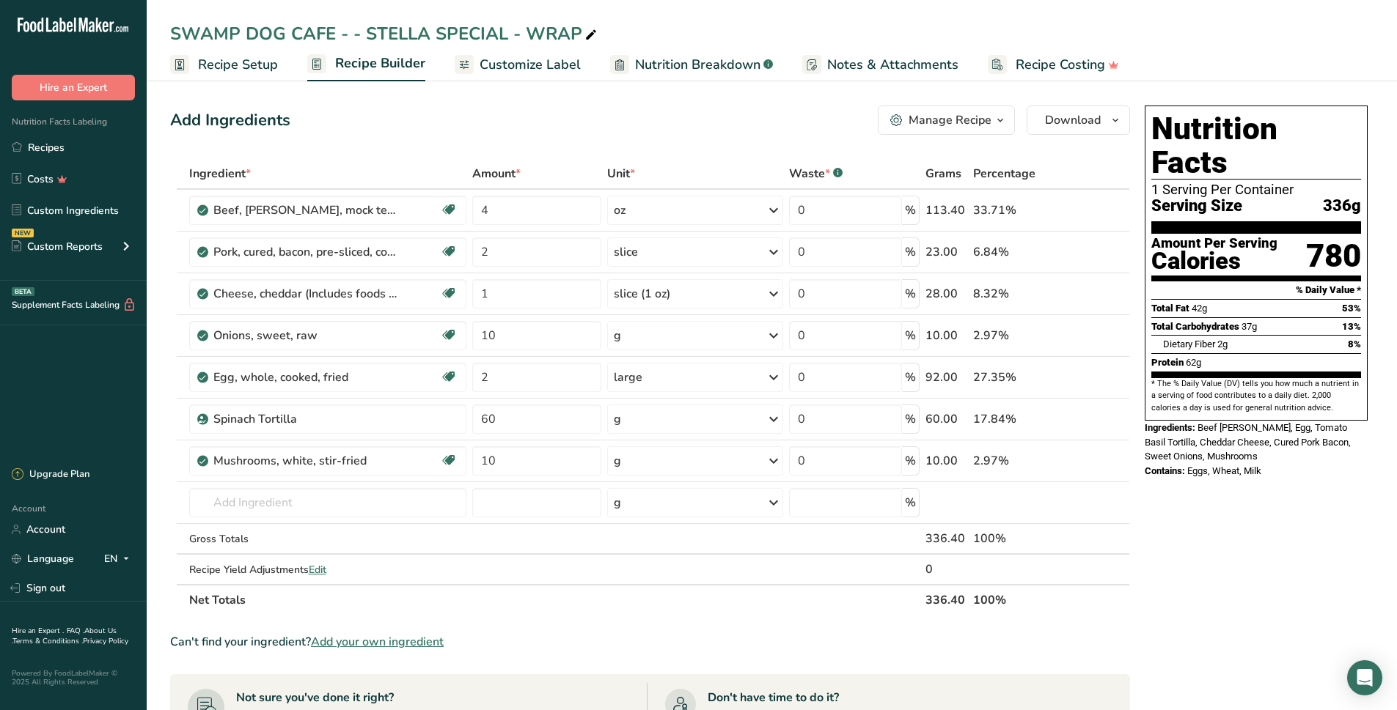
click at [518, 61] on span "Customize Label" at bounding box center [529, 65] width 101 height 20
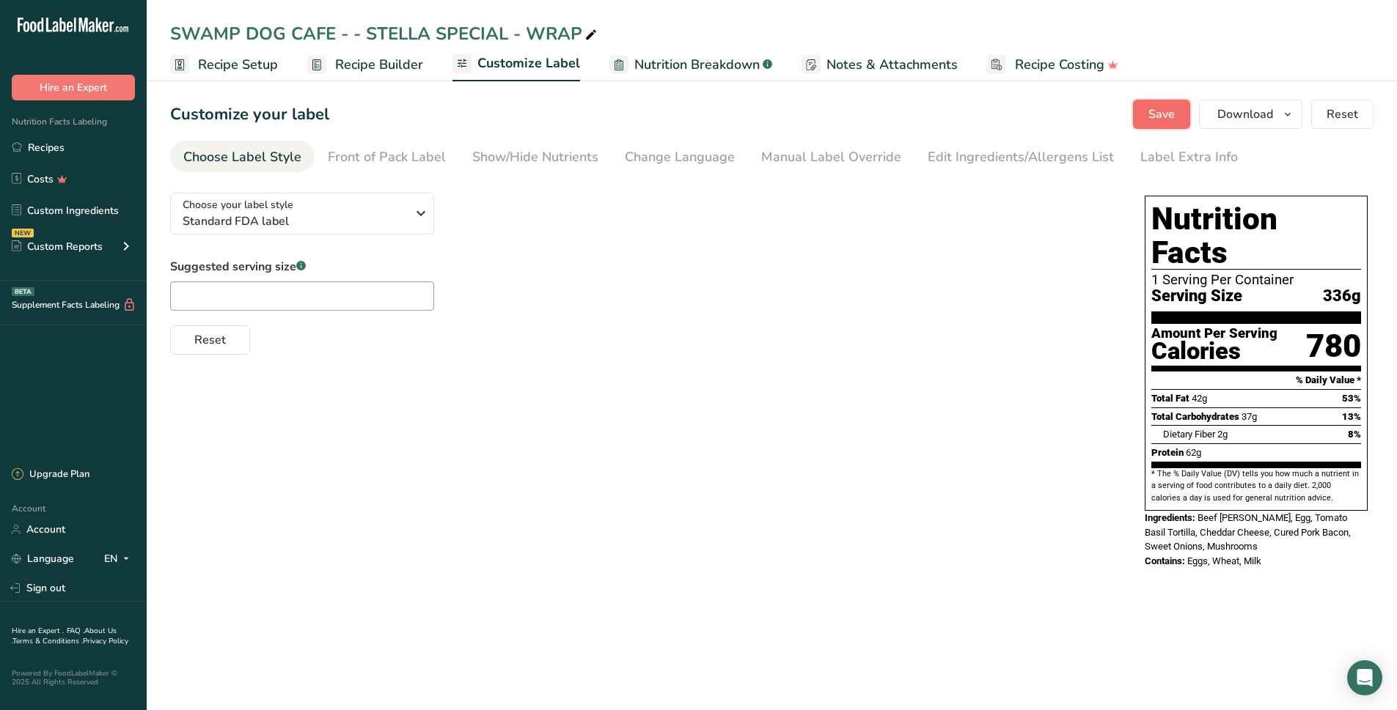
click at [1147, 118] on button "Save" at bounding box center [1161, 114] width 57 height 29
click at [1235, 114] on span "Download" at bounding box center [1245, 115] width 56 height 18
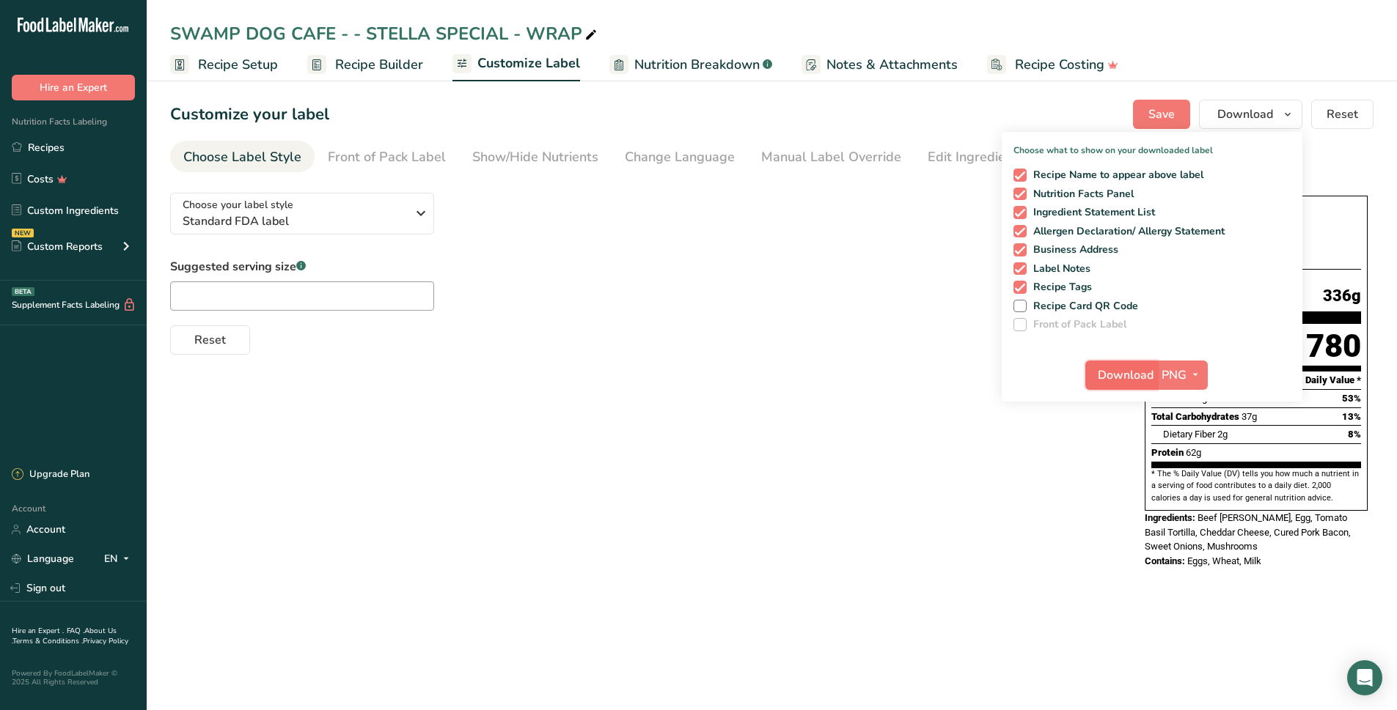
click at [1130, 368] on span "Download" at bounding box center [1125, 376] width 56 height 18
click at [1117, 380] on span "Download" at bounding box center [1125, 376] width 56 height 18
click at [1194, 370] on icon "button" at bounding box center [1195, 375] width 12 height 18
click at [975, 369] on div "Choose your label style Standard FDA label USA (FDA) Standard FDA label Tabular…" at bounding box center [771, 382] width 1203 height 402
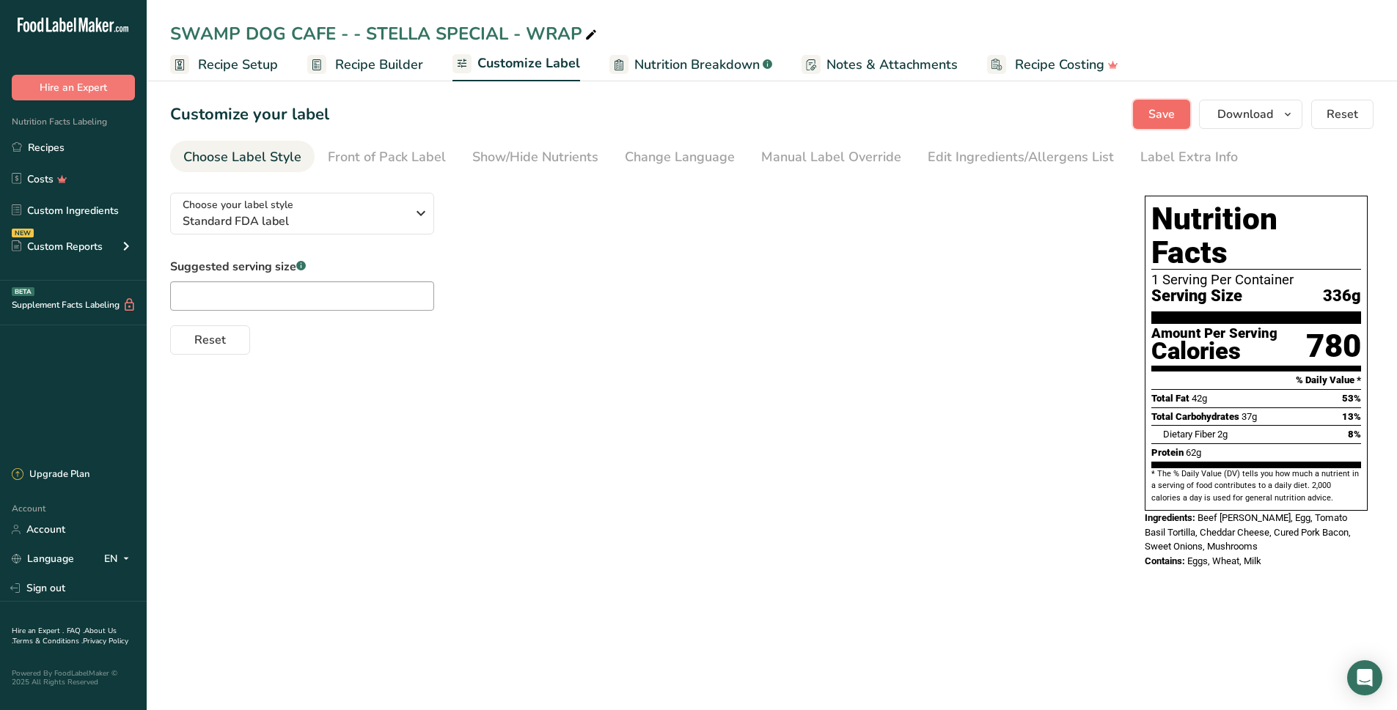
click at [1172, 114] on span "Save" at bounding box center [1161, 115] width 26 height 18
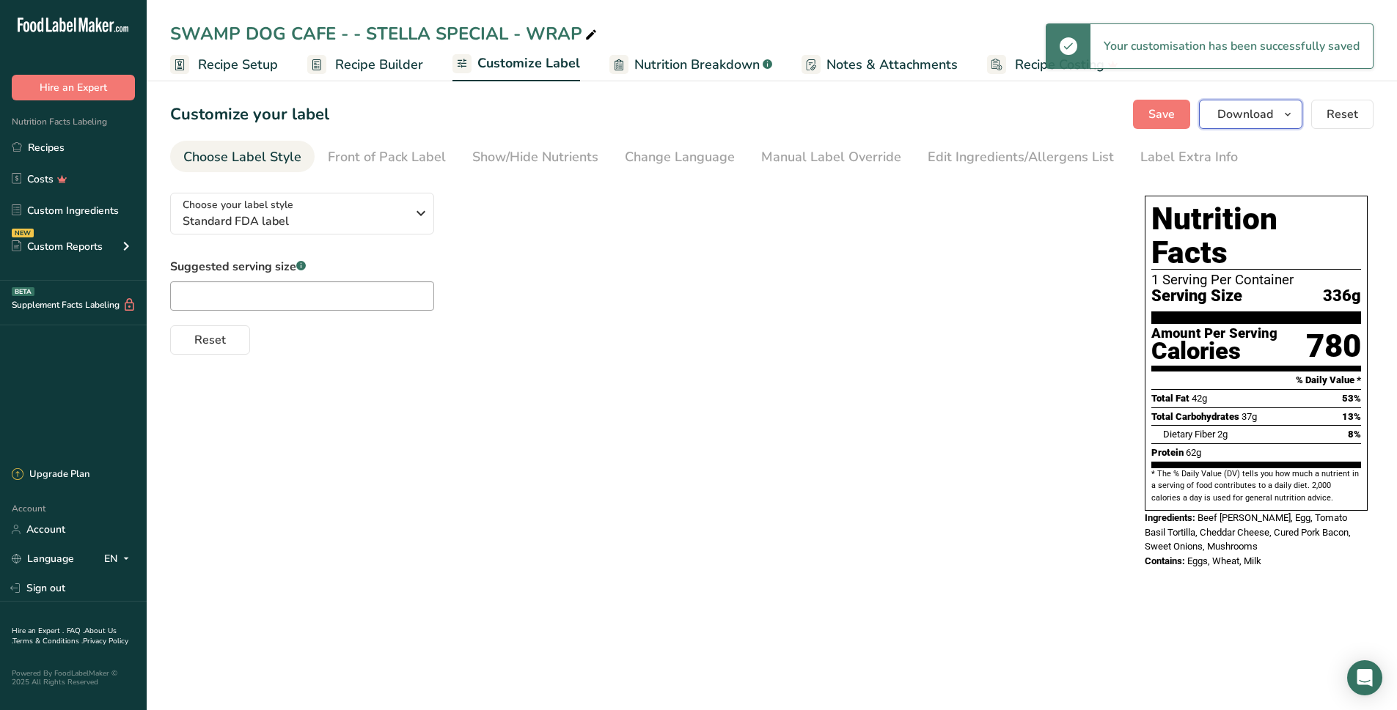
click at [1239, 121] on span "Download" at bounding box center [1245, 115] width 56 height 18
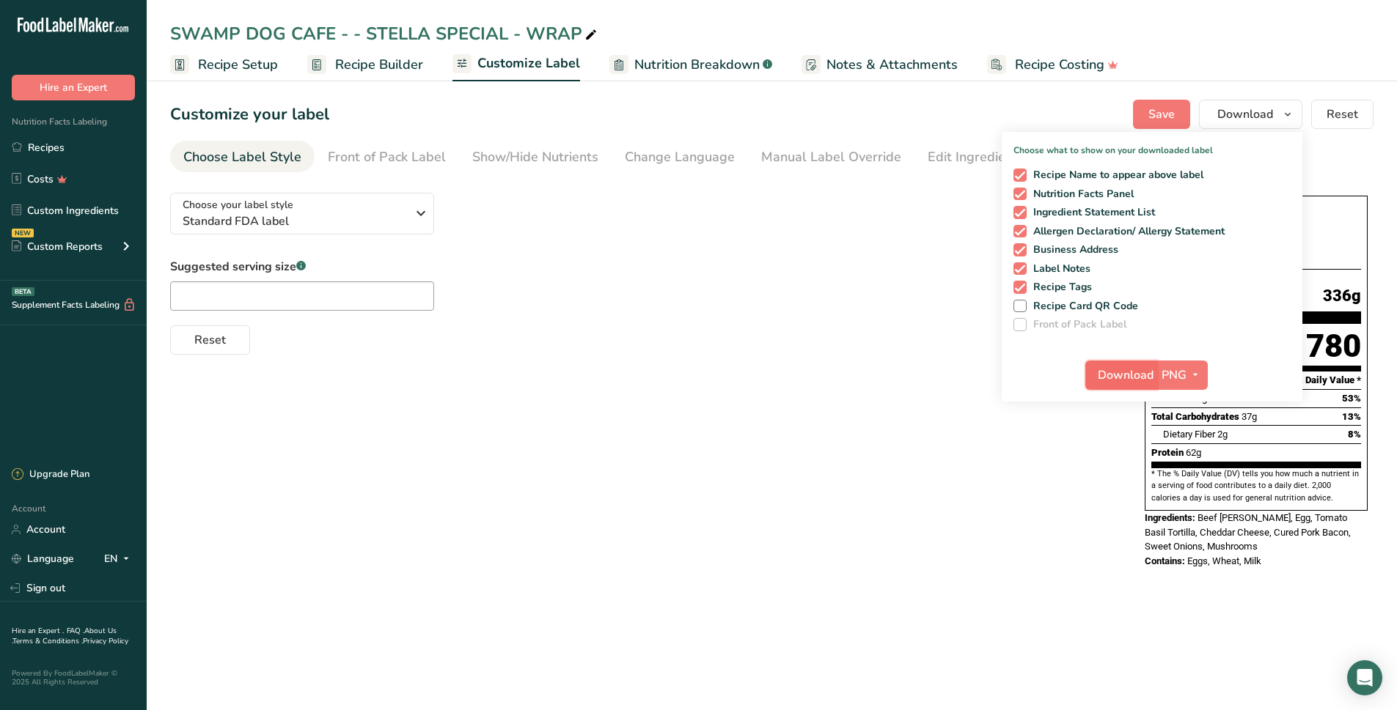
click at [1121, 375] on span "Download" at bounding box center [1125, 376] width 56 height 18
click at [1193, 374] on icon "button" at bounding box center [1195, 375] width 12 height 18
click at [1171, 374] on span "PNG" at bounding box center [1173, 376] width 25 height 18
drag, startPoint x: 828, startPoint y: 63, endPoint x: 816, endPoint y: 67, distance: 12.3
click at [828, 63] on span "Notes & Attachments" at bounding box center [891, 65] width 131 height 20
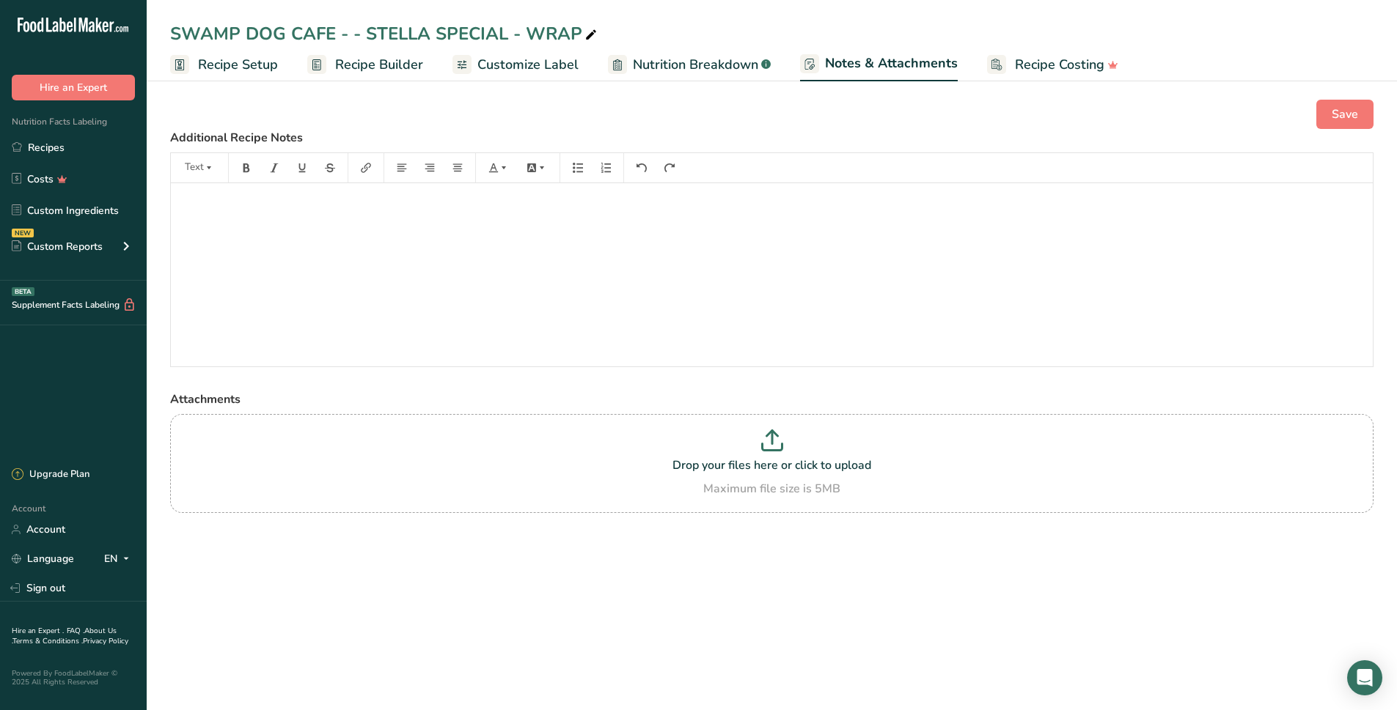
click at [378, 60] on span "Recipe Builder" at bounding box center [379, 65] width 88 height 20
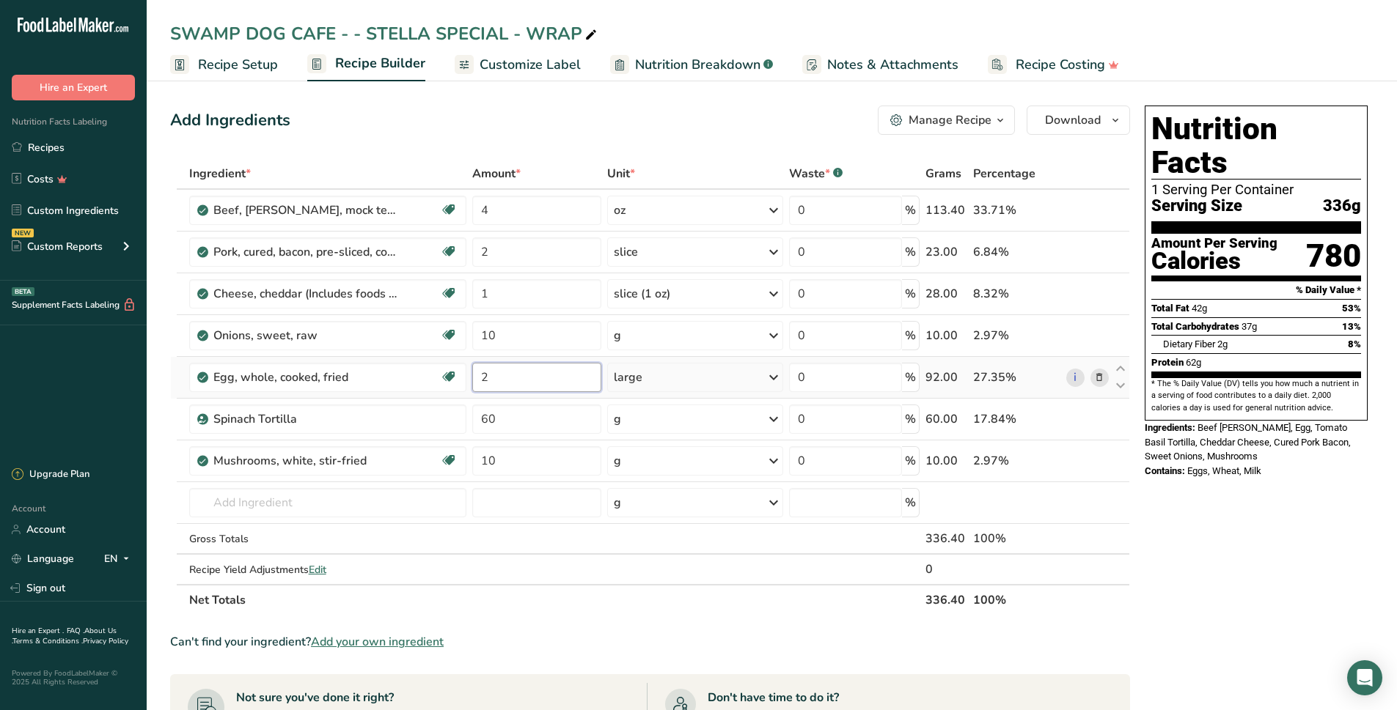
click at [504, 390] on input "2" at bounding box center [537, 377] width 130 height 29
type input "1"
type input "0"
click at [775, 383] on div "Ingredient * Amount * Unit * Waste * .a-a{fill:#347362;}.b-a{fill:#fff;} Grams …" at bounding box center [650, 386] width 960 height 457
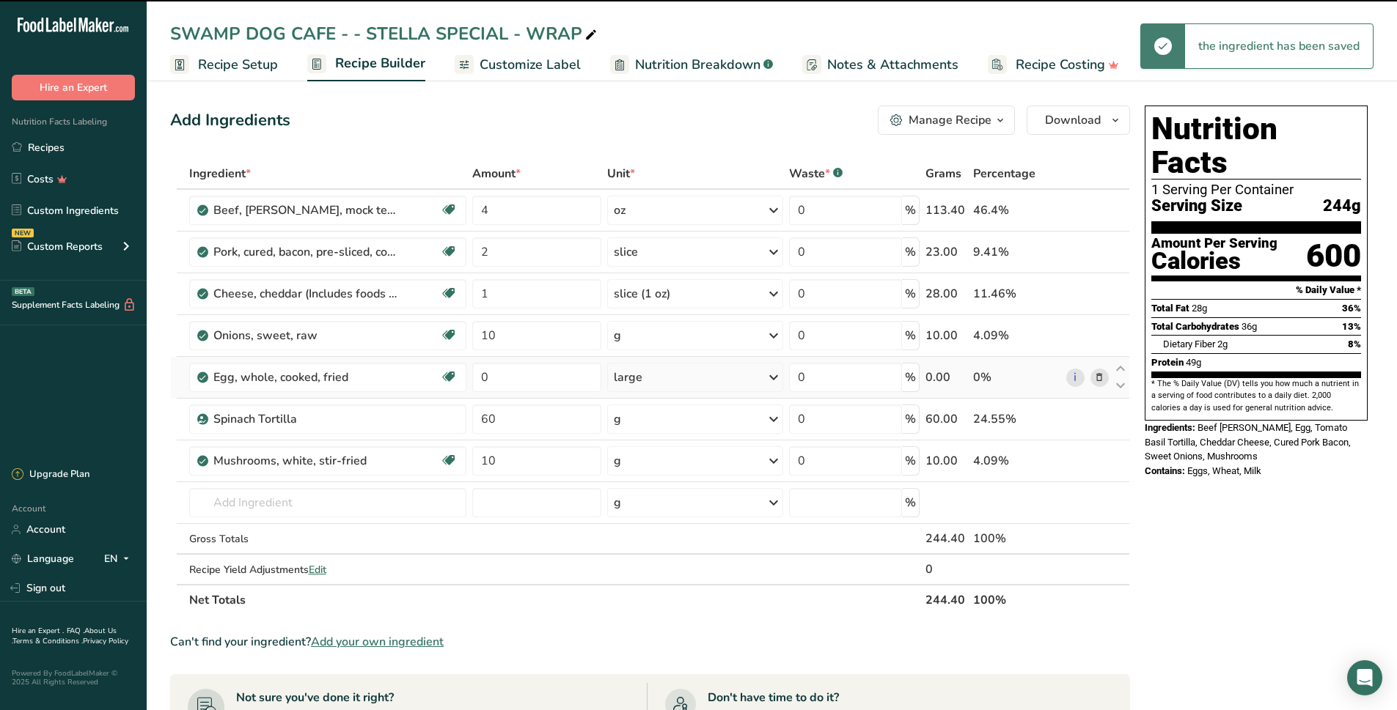
click at [762, 374] on div "large" at bounding box center [695, 377] width 176 height 29
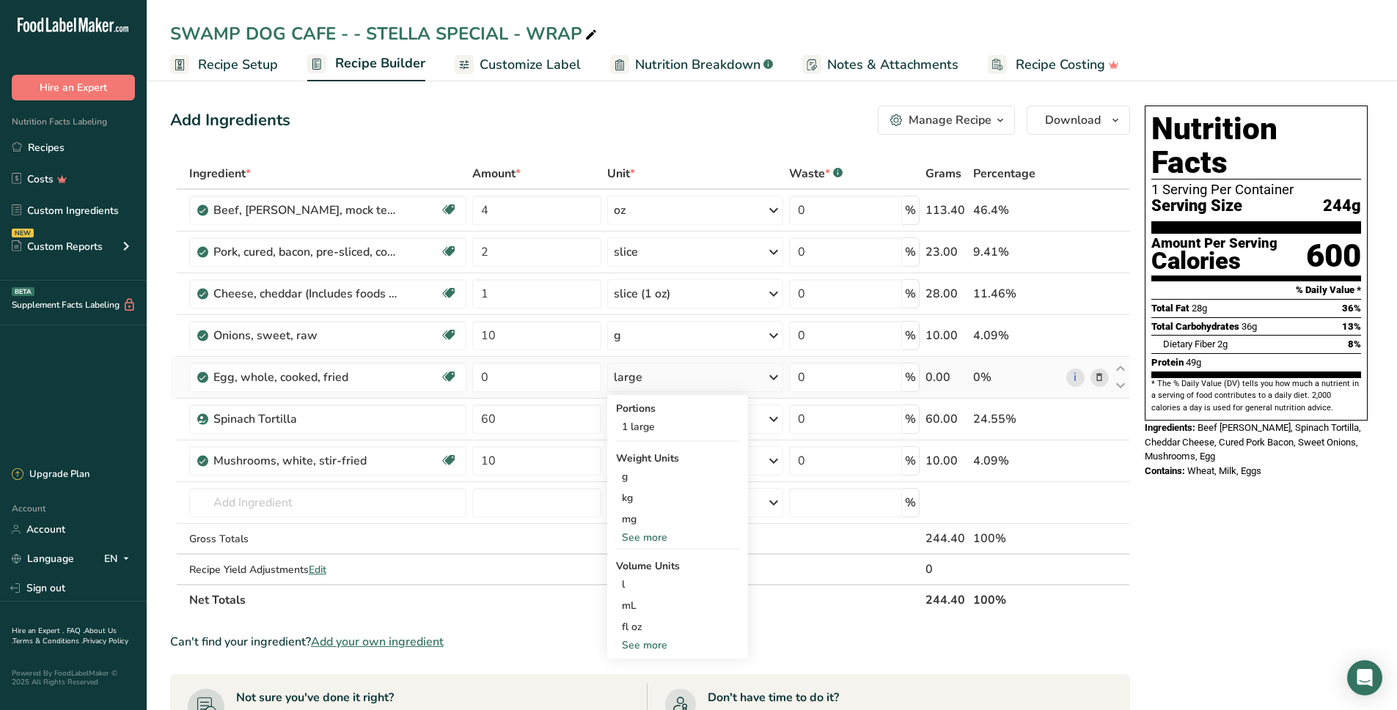
click at [653, 645] on div "See more" at bounding box center [677, 645] width 123 height 15
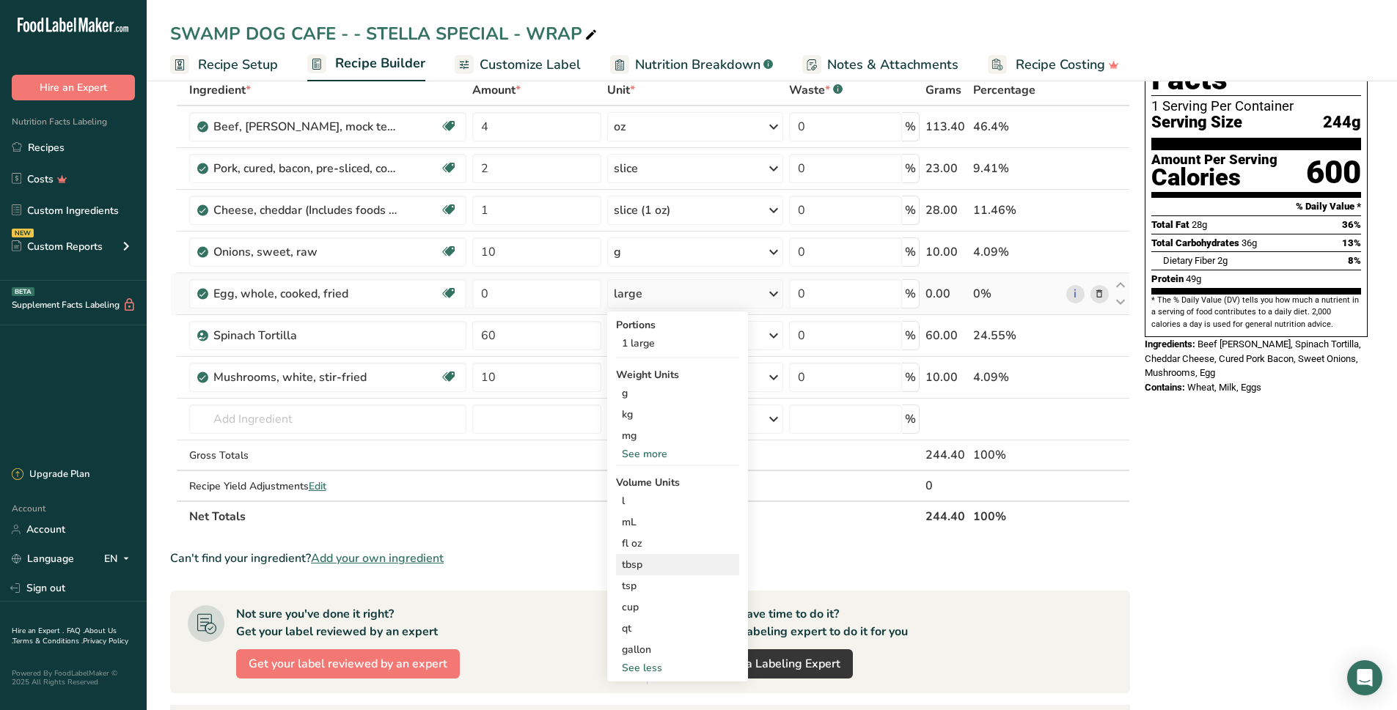
scroll to position [147, 0]
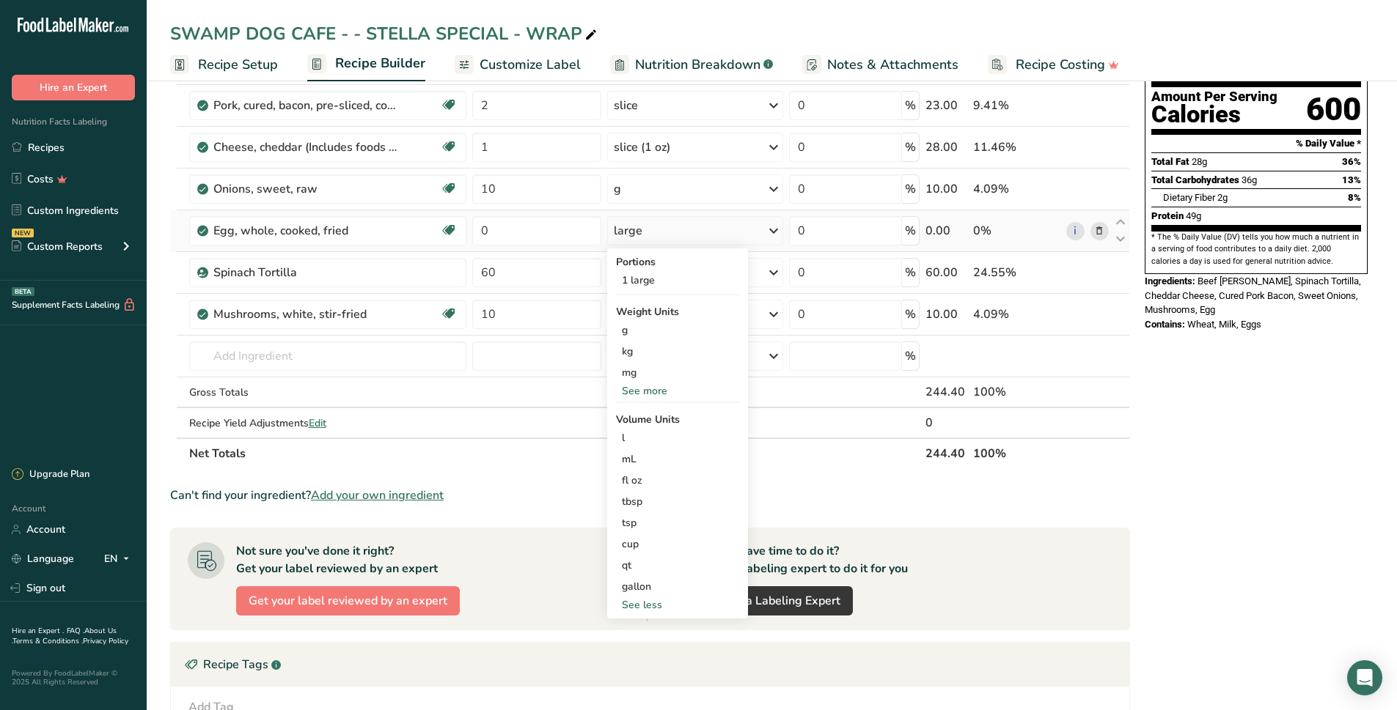
click at [650, 608] on div "See less" at bounding box center [677, 604] width 123 height 15
click at [655, 505] on div "See more" at bounding box center [677, 498] width 123 height 15
click at [632, 395] on div "See more" at bounding box center [677, 390] width 123 height 15
click at [644, 439] on div "oz" at bounding box center [677, 436] width 123 height 21
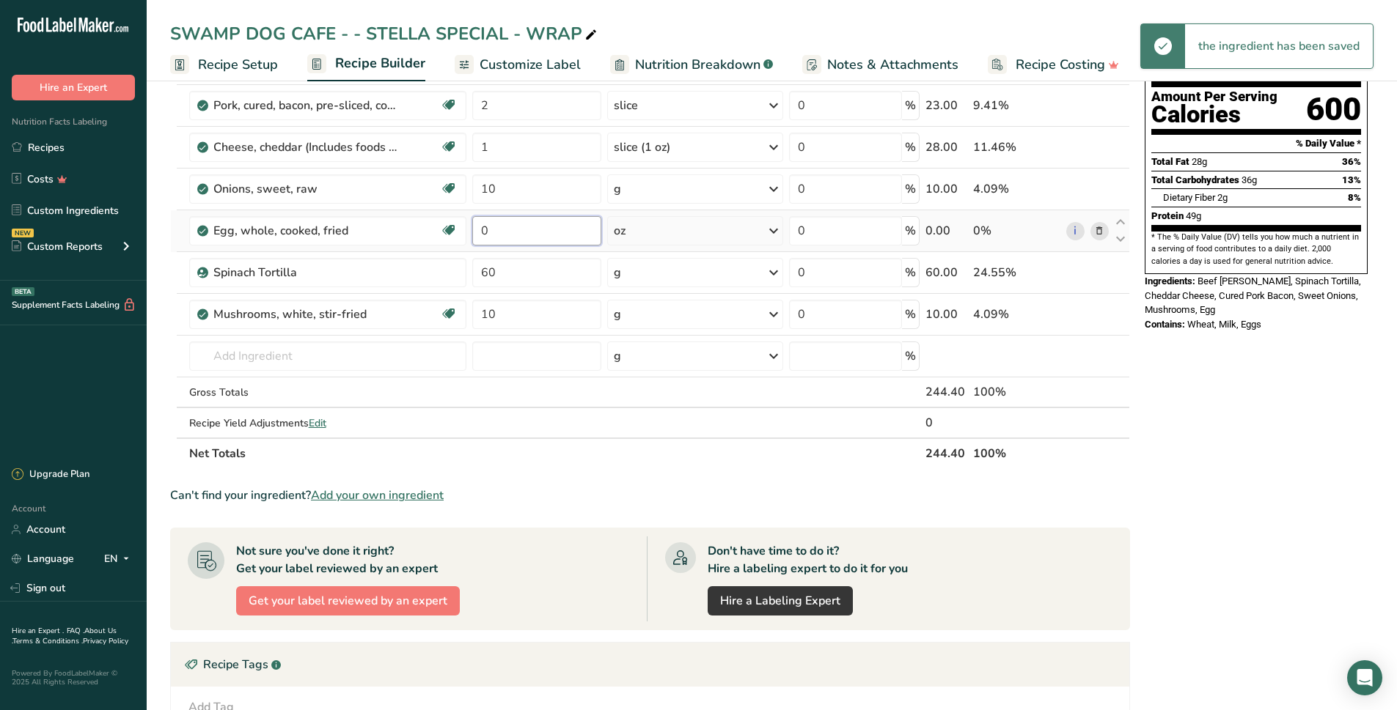
click at [556, 238] on input "0" at bounding box center [537, 230] width 130 height 29
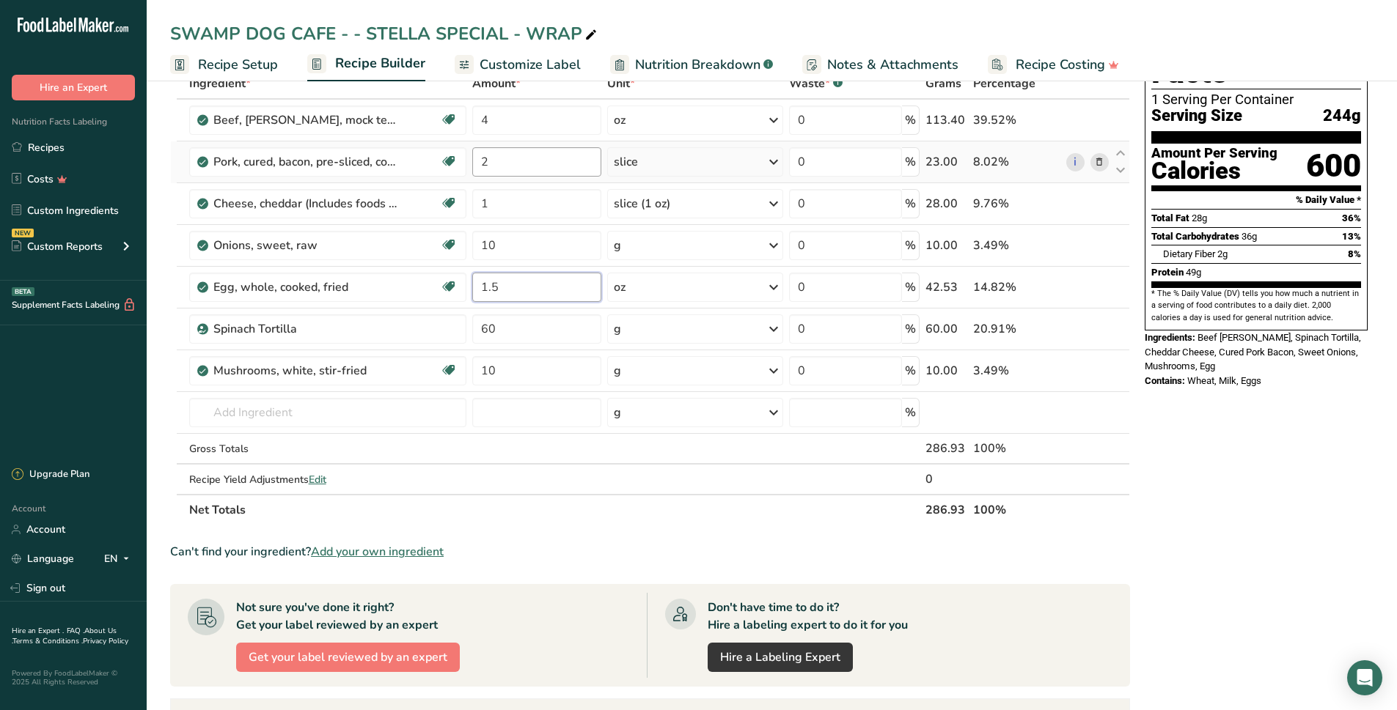
scroll to position [73, 0]
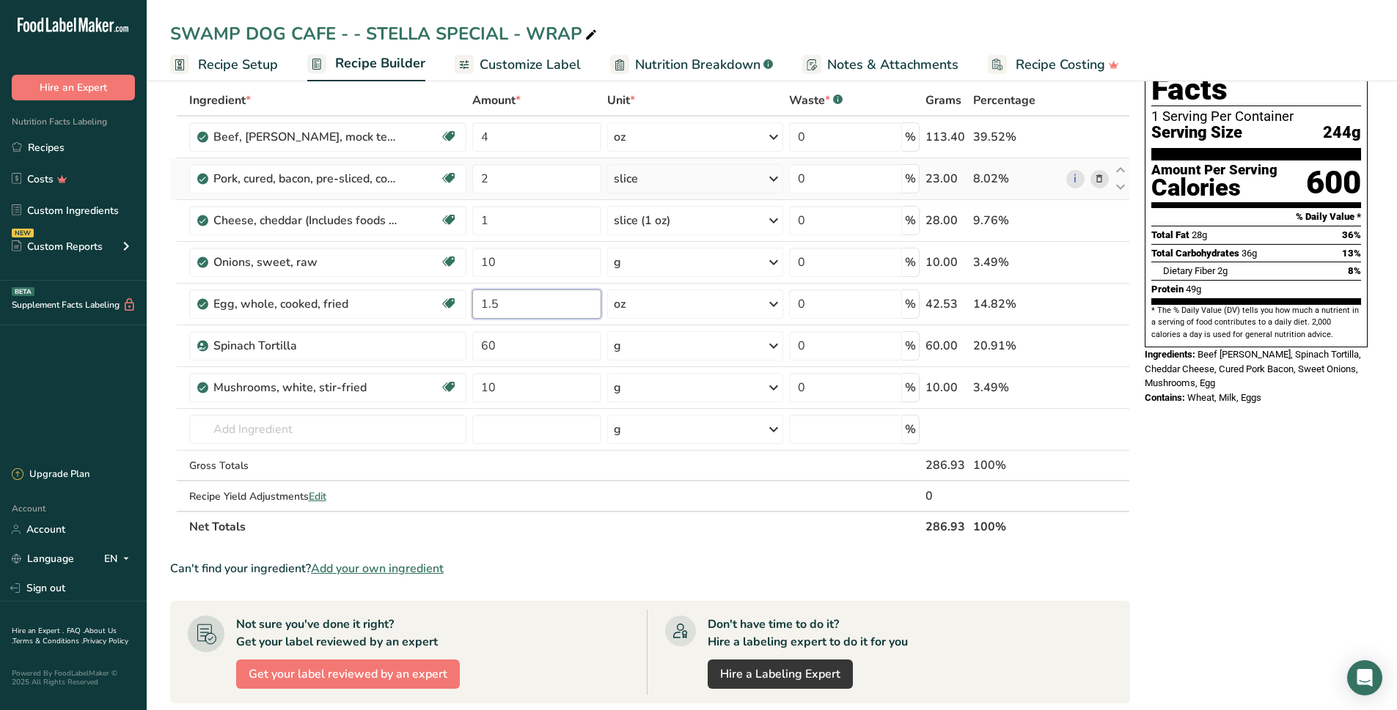
type input "1.5"
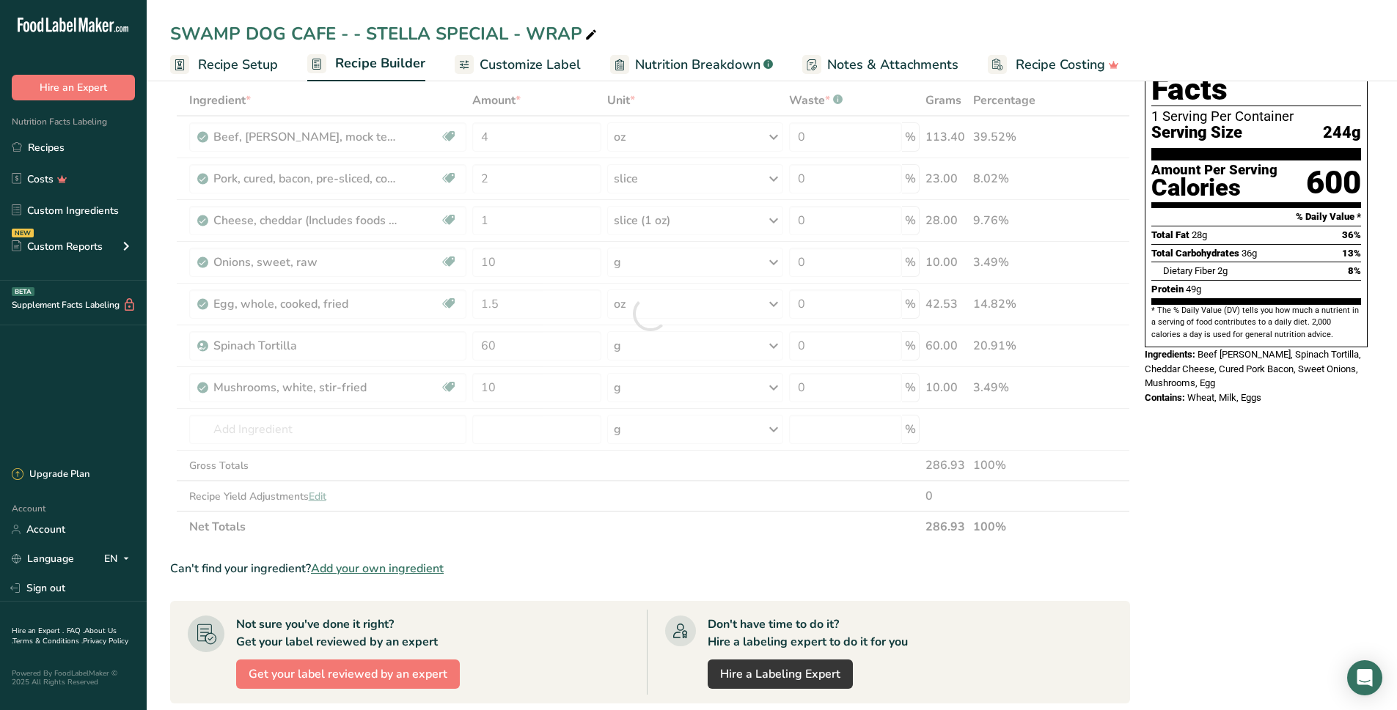
click at [646, 184] on div "Ingredient * Amount * Unit * Waste * .a-a{fill:#347362;}.b-a{fill:#fff;} Grams …" at bounding box center [650, 313] width 960 height 457
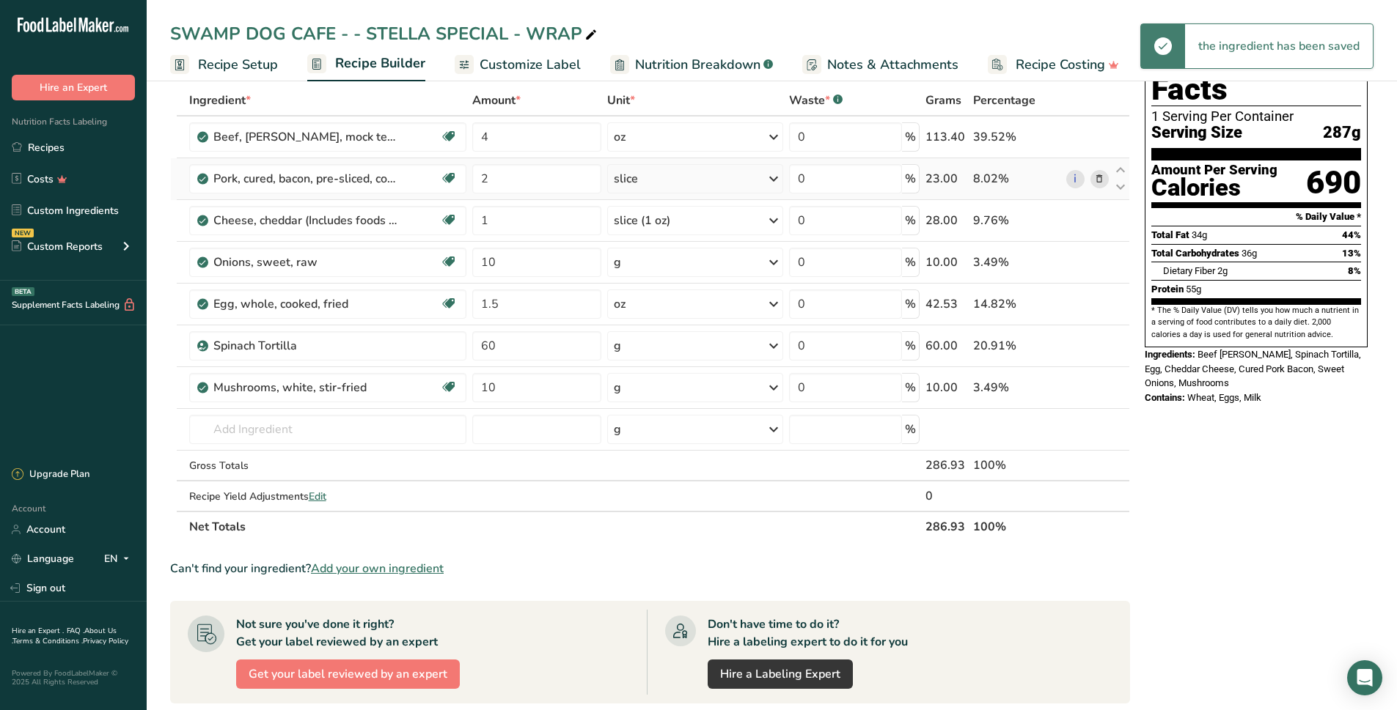
click at [751, 185] on div "slice" at bounding box center [695, 178] width 176 height 29
click at [636, 298] on div "g" at bounding box center [677, 299] width 123 height 21
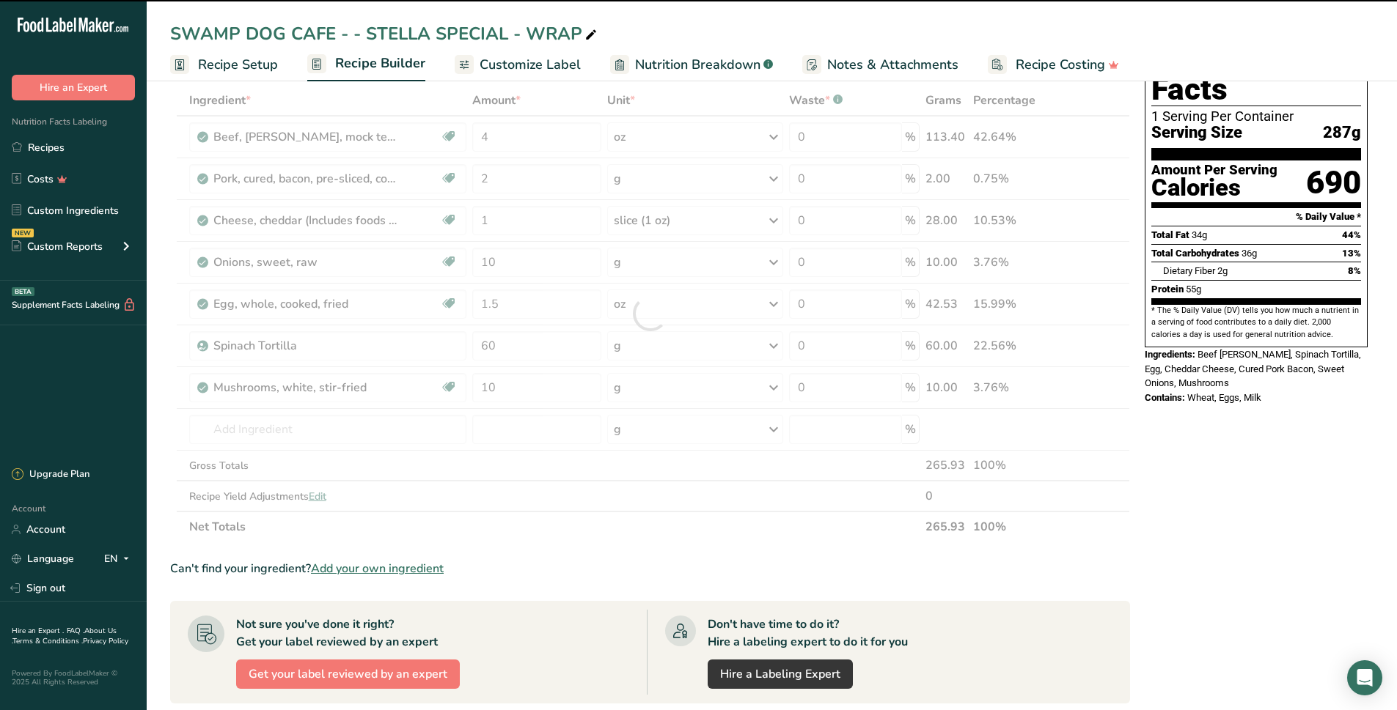
click at [577, 181] on div at bounding box center [650, 313] width 960 height 457
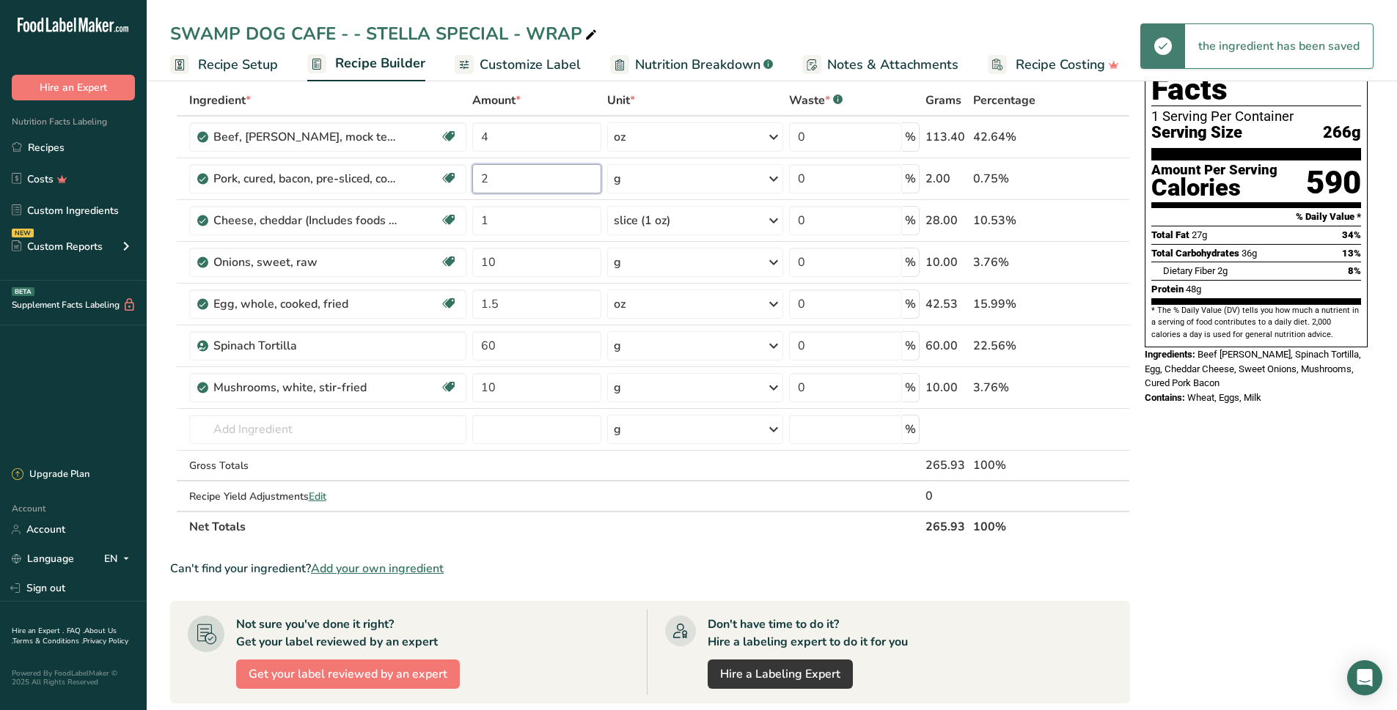
click at [573, 182] on input "2" at bounding box center [537, 178] width 130 height 29
type input "20"
click at [1320, 517] on div "Nutrition Facts 1 Serving Per Container Serving Size 266g Amount Per Serving Ca…" at bounding box center [1256, 558] width 235 height 1064
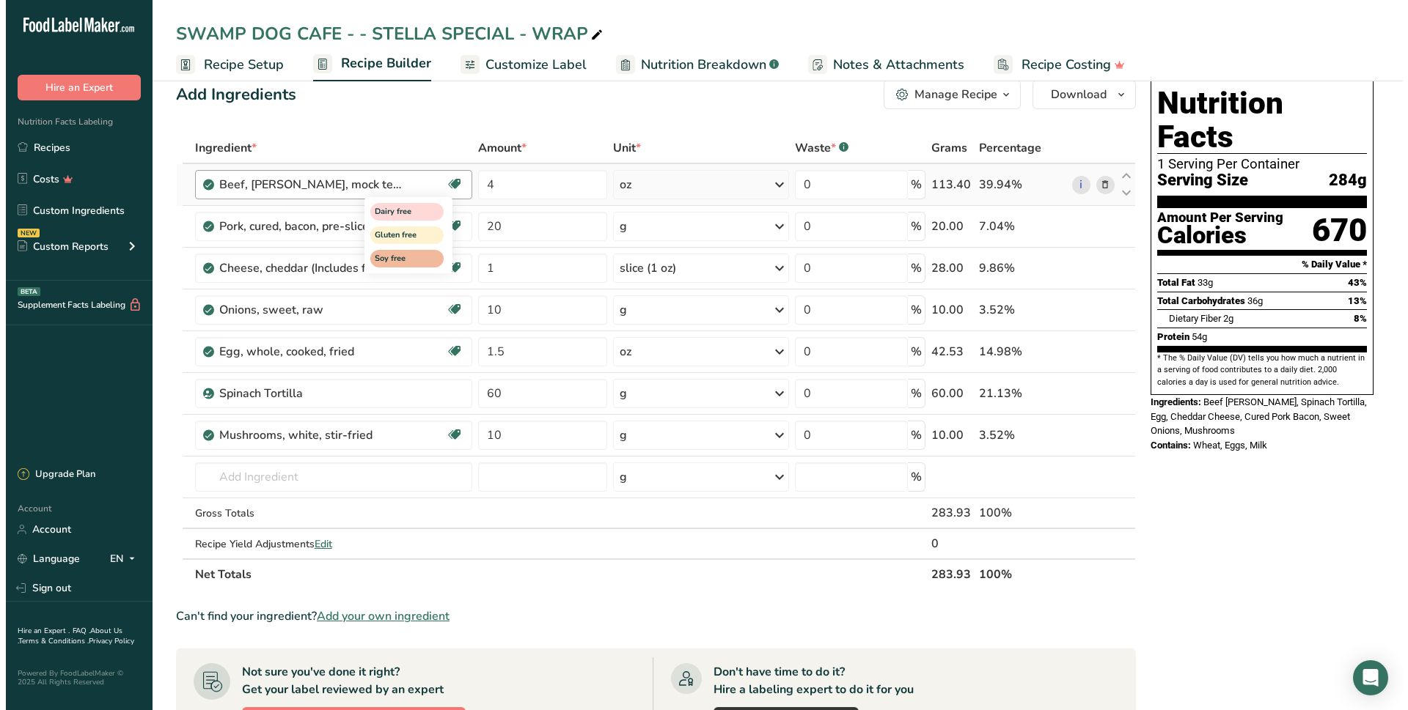
scroll to position [0, 0]
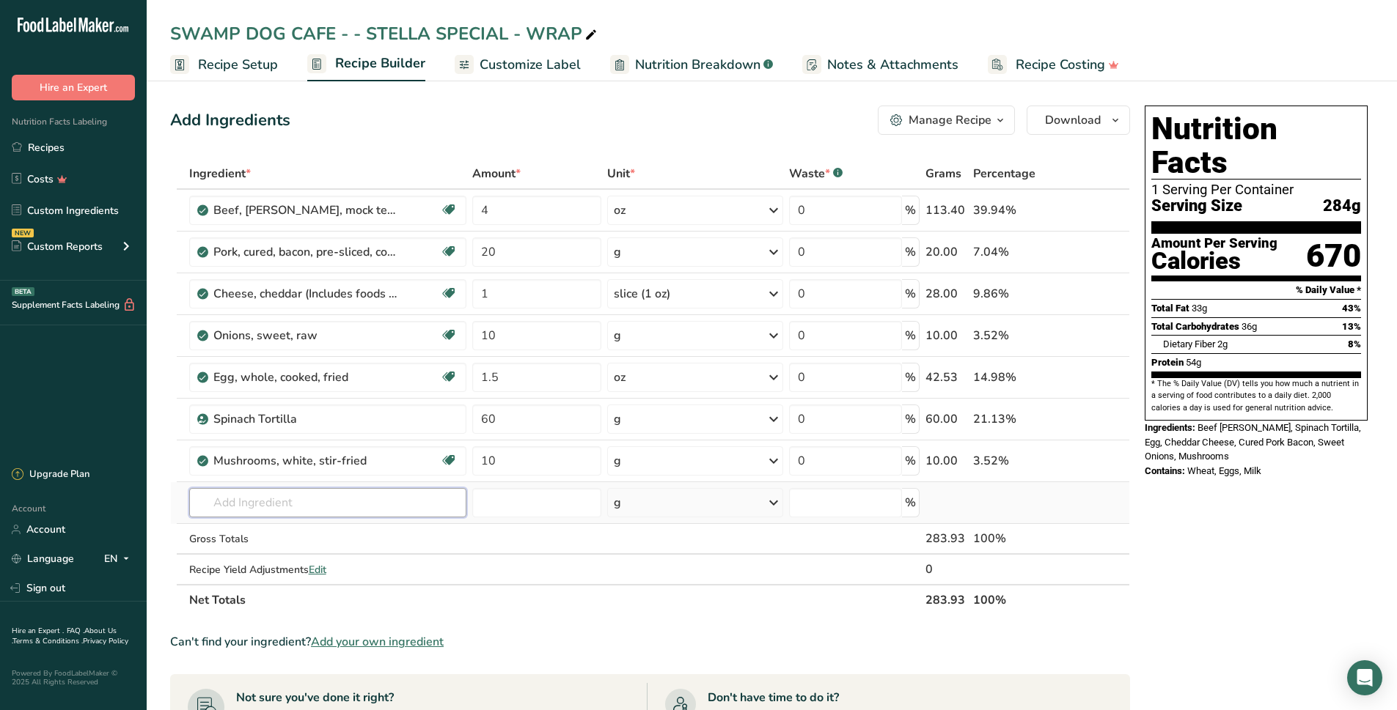
click at [262, 510] on input "text" at bounding box center [327, 502] width 277 height 29
drag, startPoint x: 261, startPoint y: 512, endPoint x: 252, endPoint y: 516, distance: 9.5
click at [257, 516] on input "text" at bounding box center [327, 502] width 277 height 29
click at [253, 515] on input "text" at bounding box center [327, 502] width 277 height 29
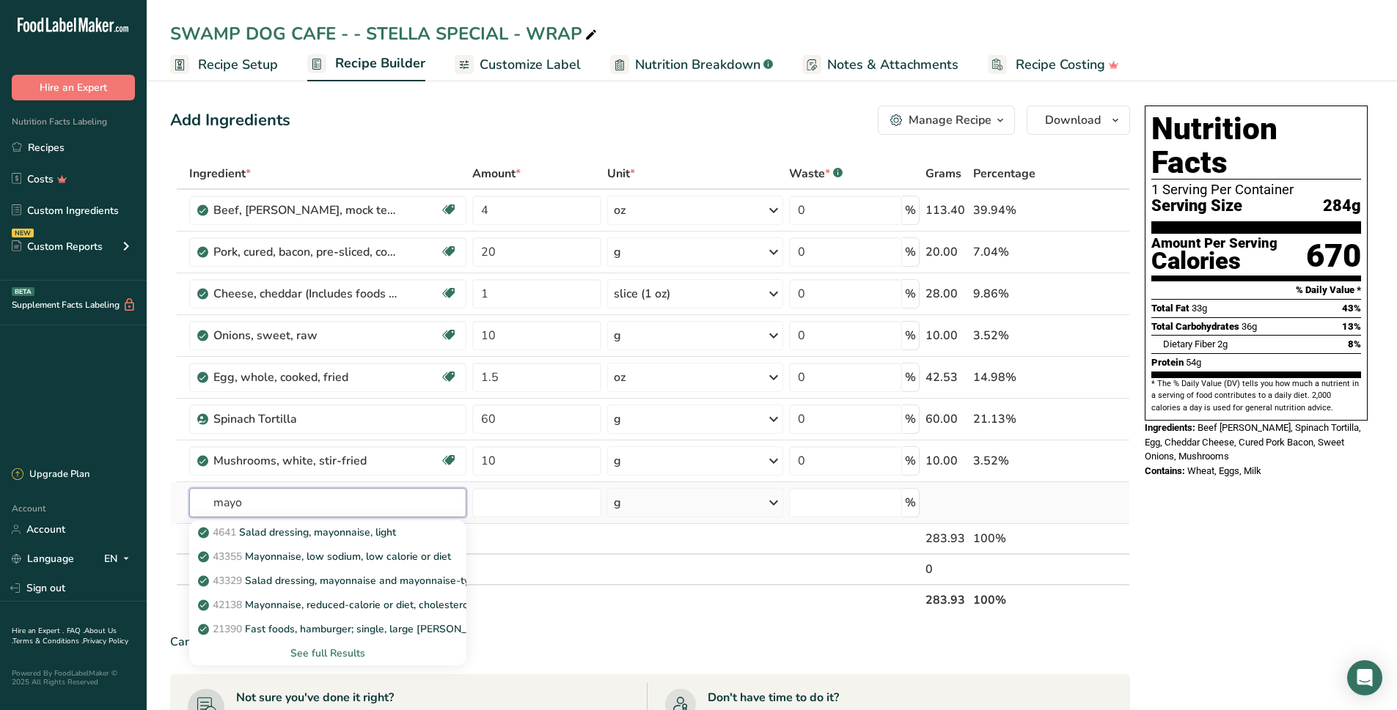
type input "mayo"
click at [312, 652] on div "See full Results" at bounding box center [328, 653] width 254 height 15
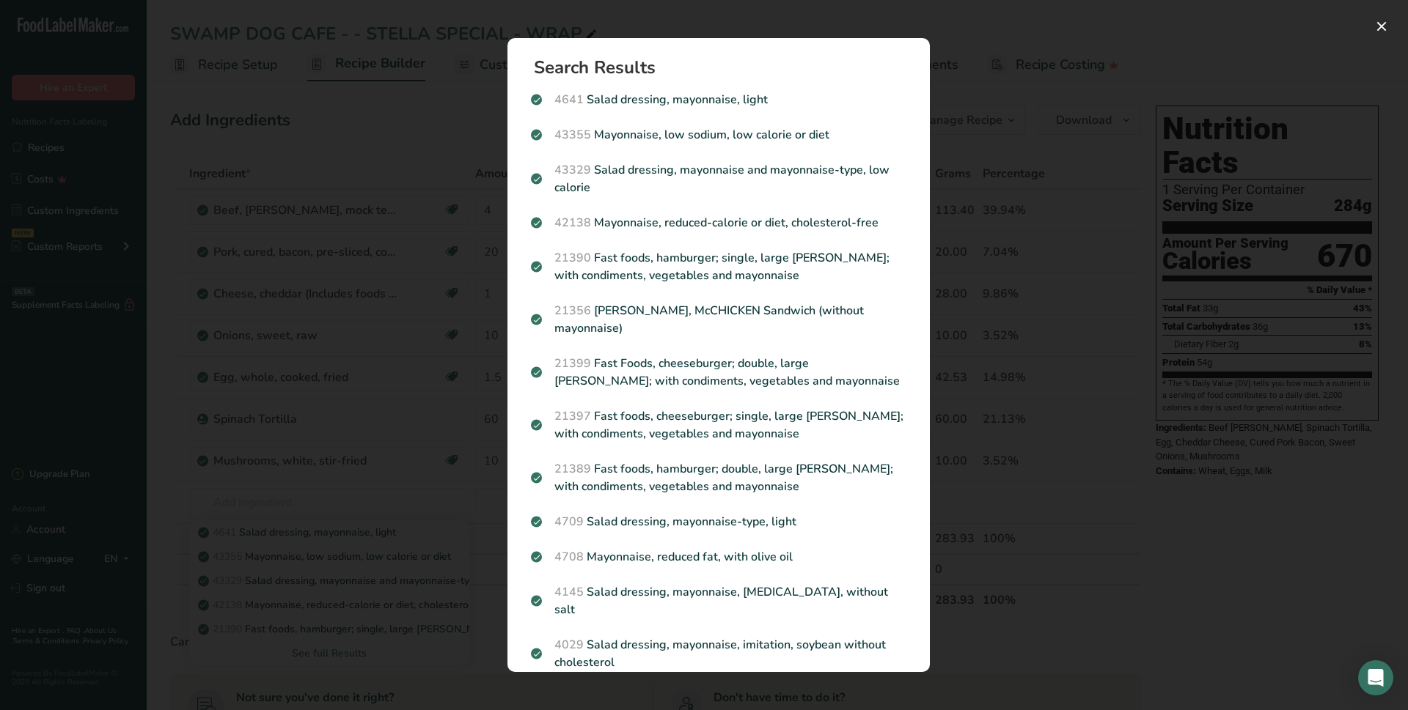
click at [700, 127] on p "43355 Mayonnaise, low sodium, low calorie or diet" at bounding box center [718, 135] width 375 height 18
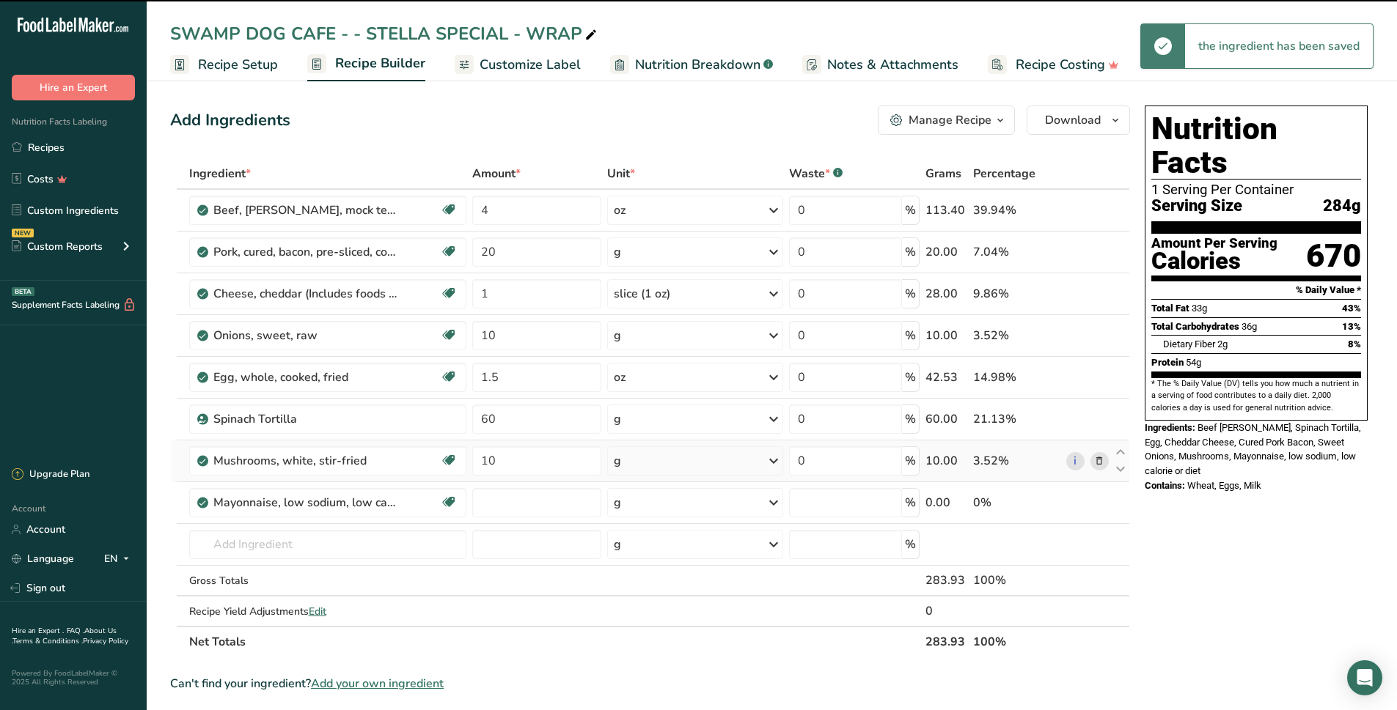
type input "0"
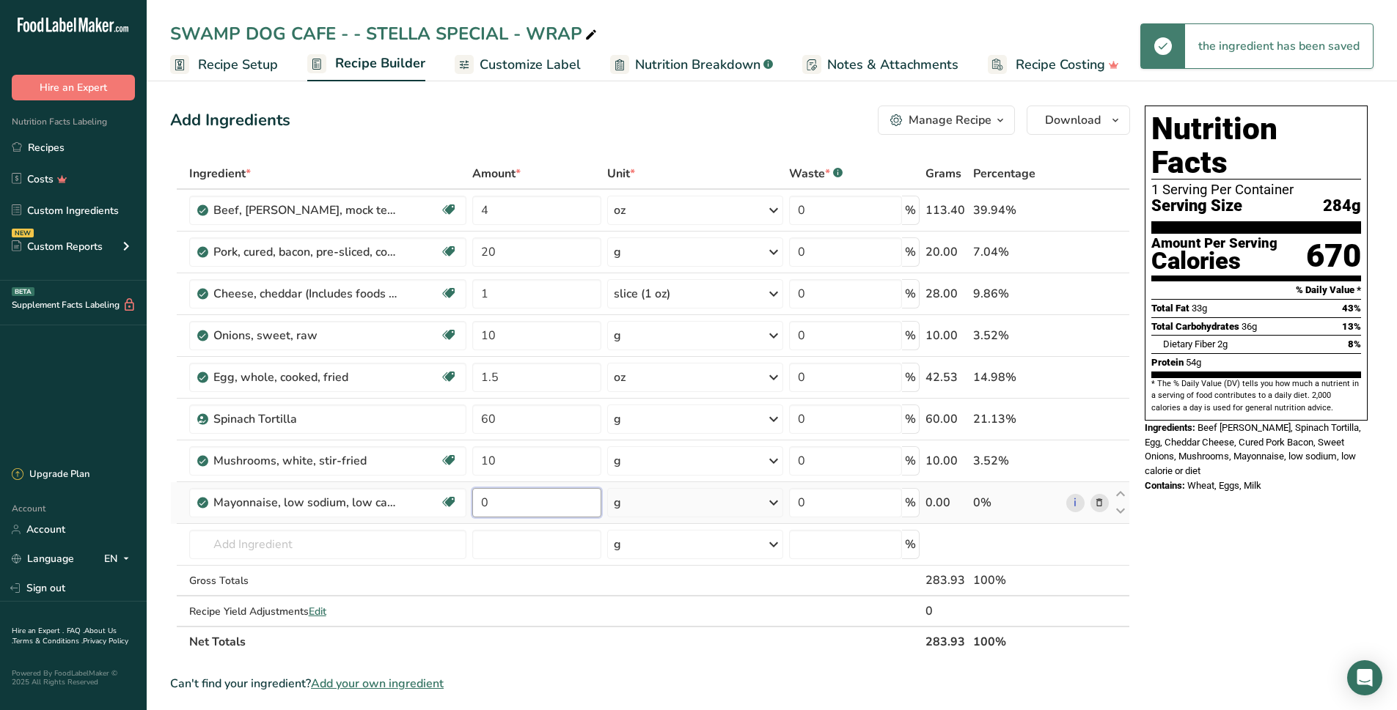
click at [512, 514] on input "0" at bounding box center [537, 502] width 130 height 29
type input "15"
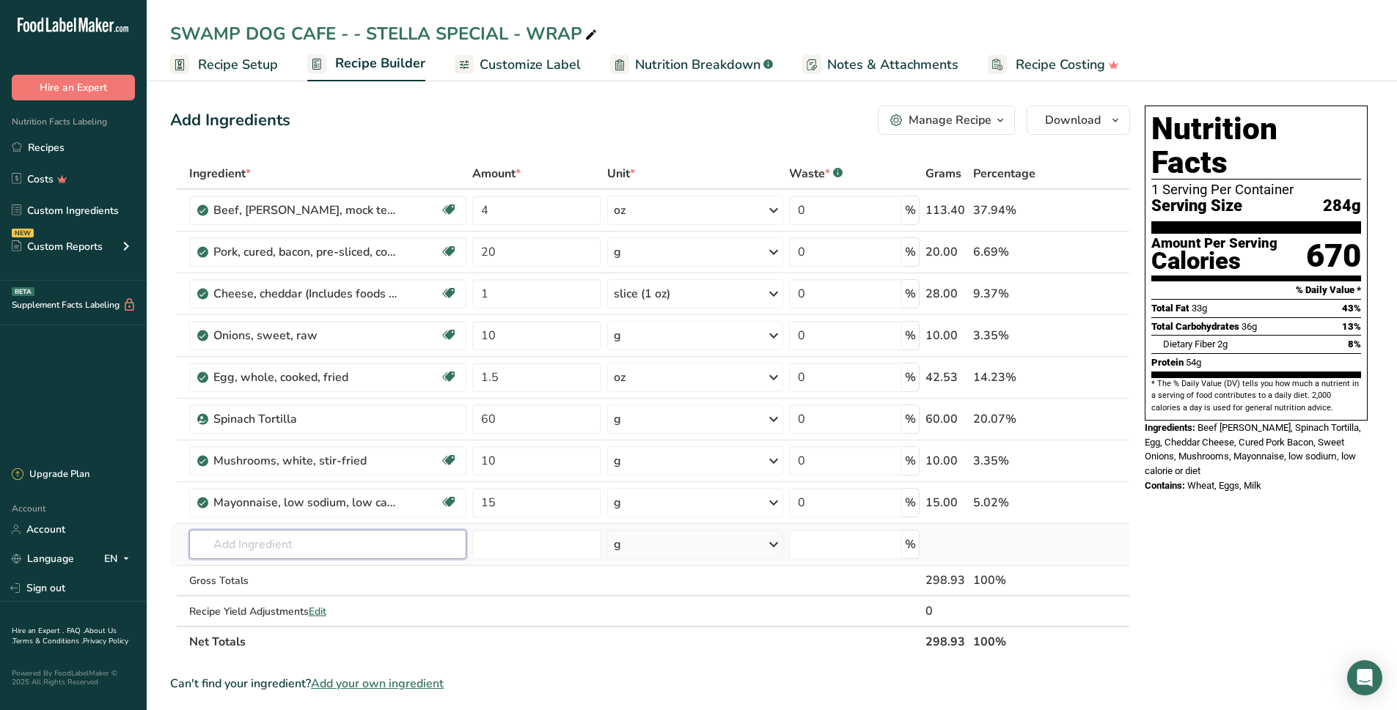
click at [292, 540] on div "Ingredient * Amount * Unit * Waste * .a-a{fill:#347362;}.b-a{fill:#fff;} Grams …" at bounding box center [650, 407] width 960 height 499
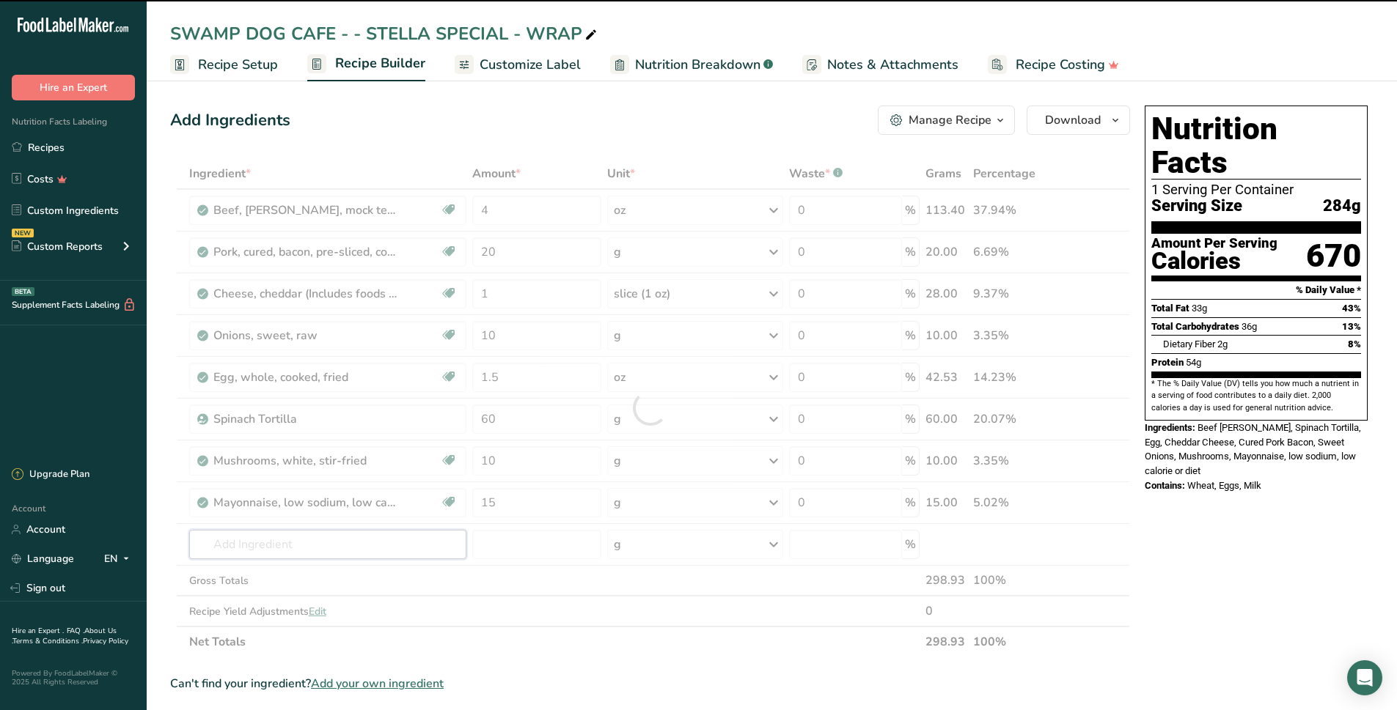
type input "g"
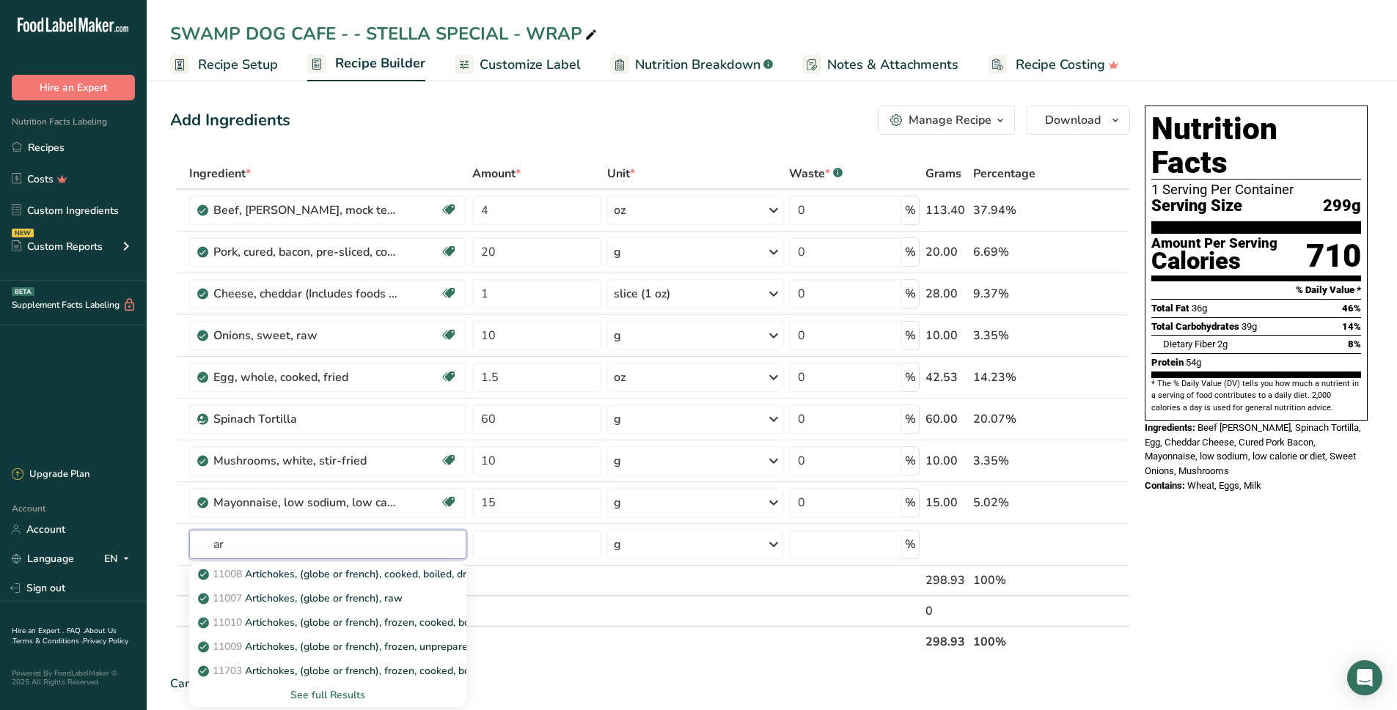
type input "a"
type input "garlic"
click at [305, 580] on div "11215 Garlic, raw" at bounding box center [316, 574] width 230 height 15
type input "Garlic, raw"
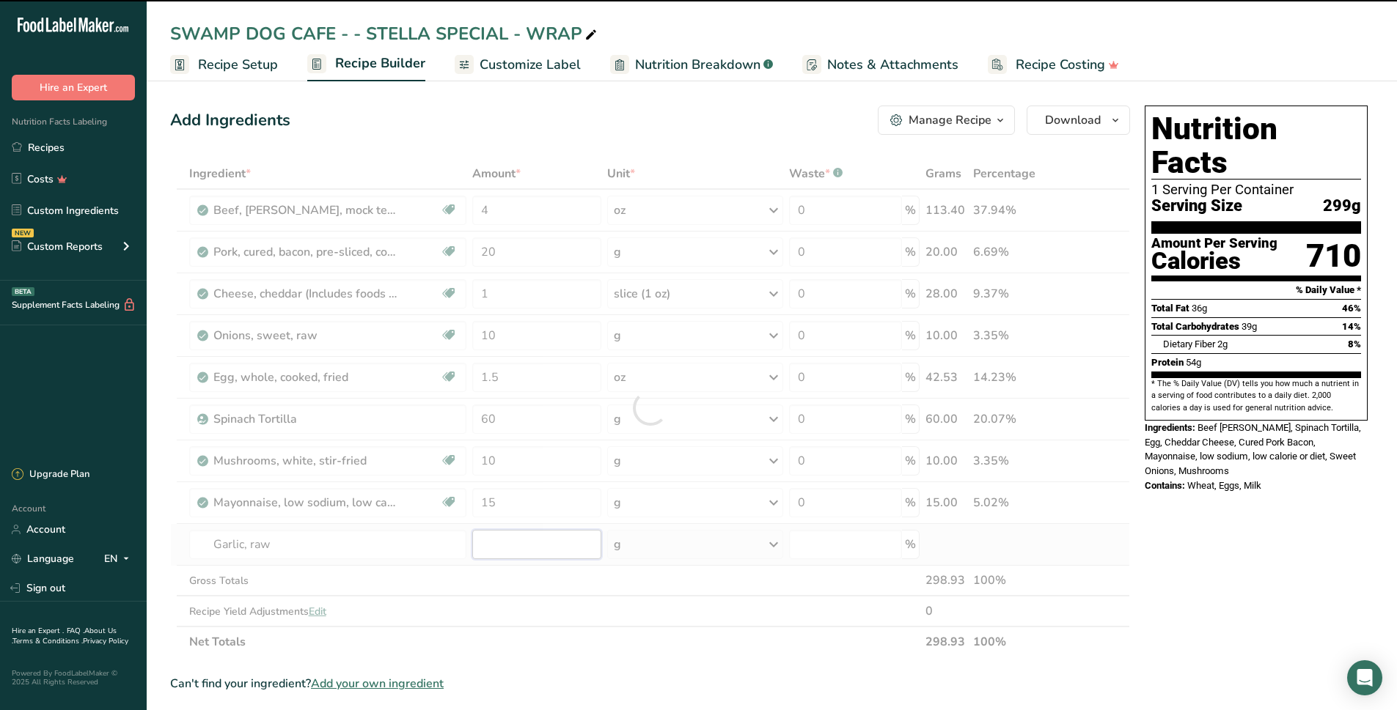
click at [532, 545] on input "number" at bounding box center [537, 544] width 130 height 29
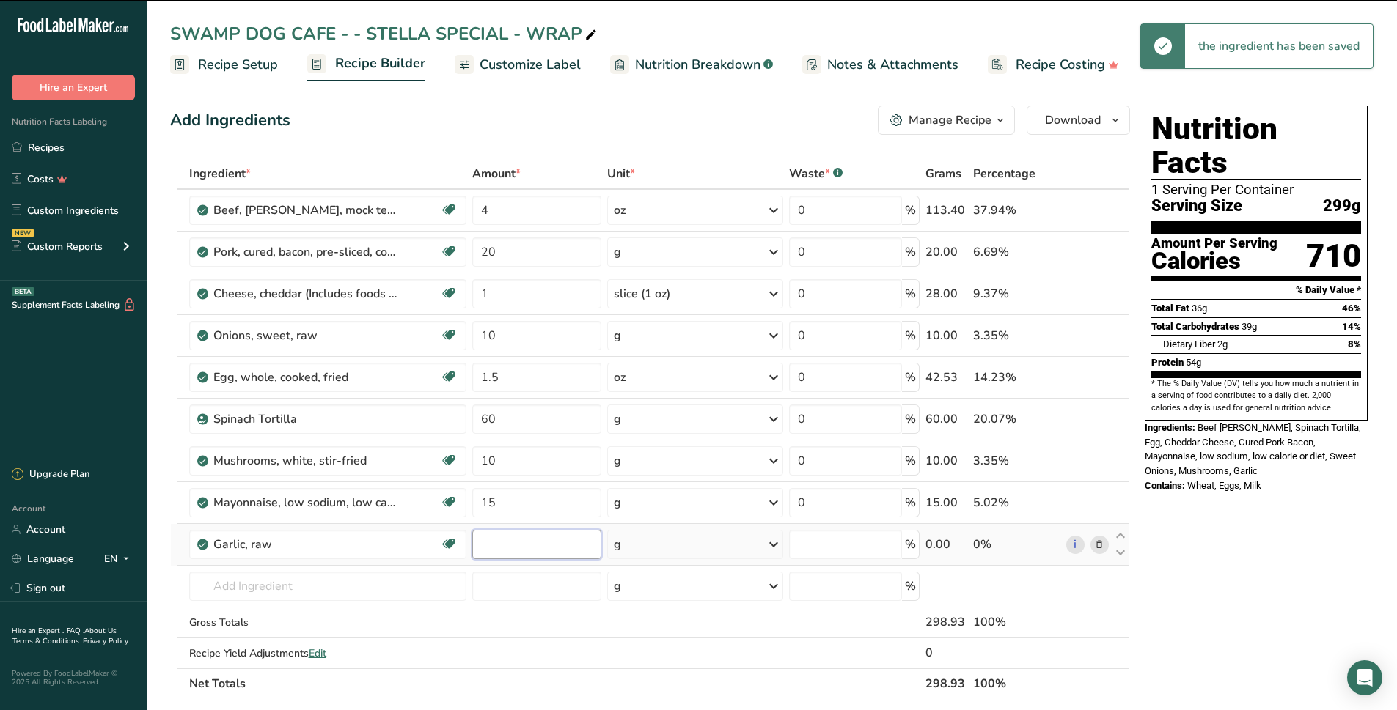
type input "0"
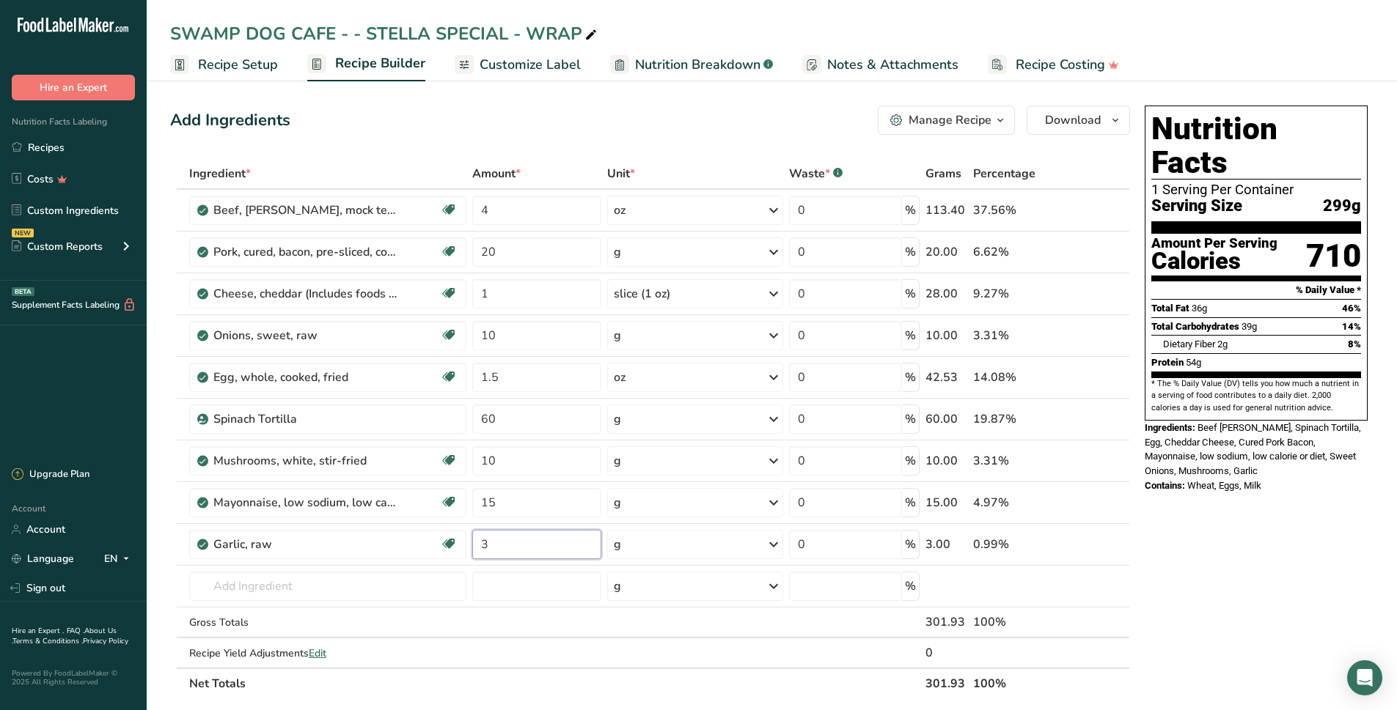
type input "3"
click at [1184, 32] on div "SWAMP DOG CAFE - - STELLA SPECIAL - WRAP" at bounding box center [772, 34] width 1250 height 26
click at [504, 509] on input "15" at bounding box center [537, 502] width 130 height 29
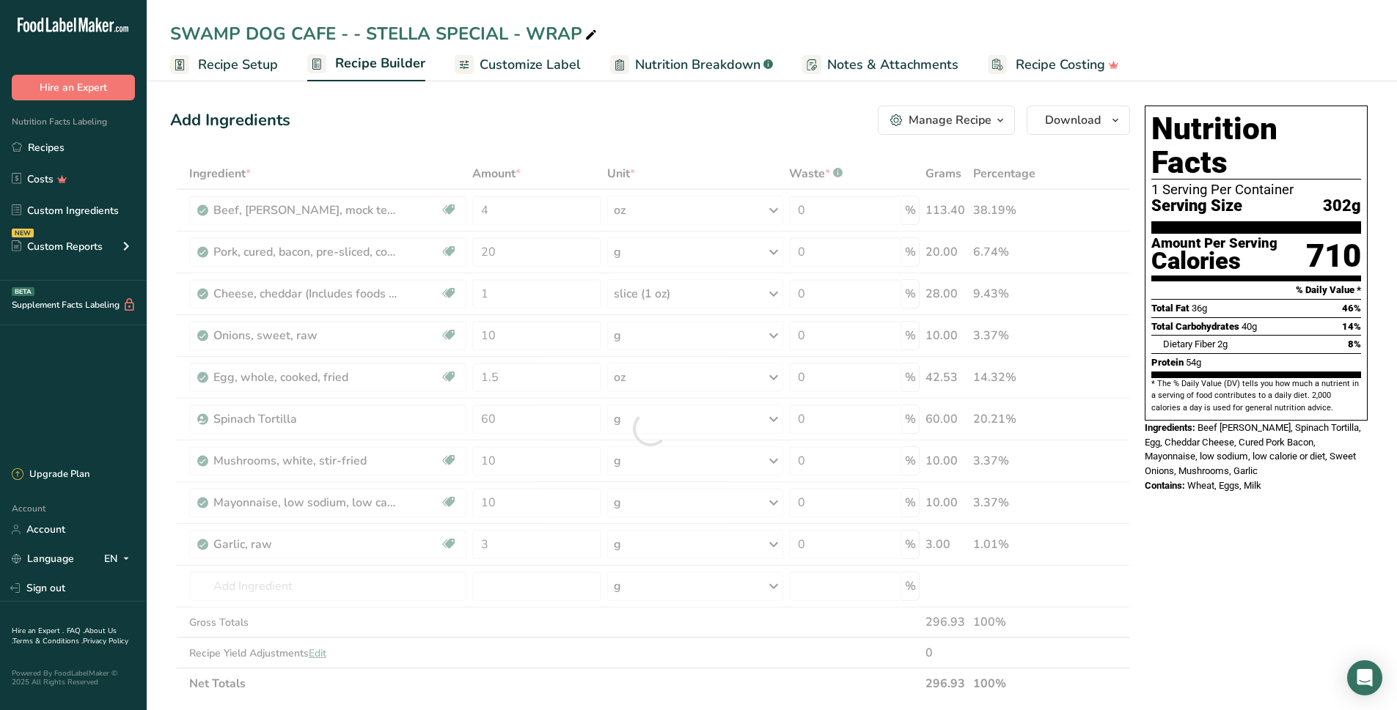
click at [1218, 524] on div "Nutrition Facts 1 Serving Per Container Serving Size 302g Amount Per Serving Ca…" at bounding box center [1256, 673] width 235 height 1147
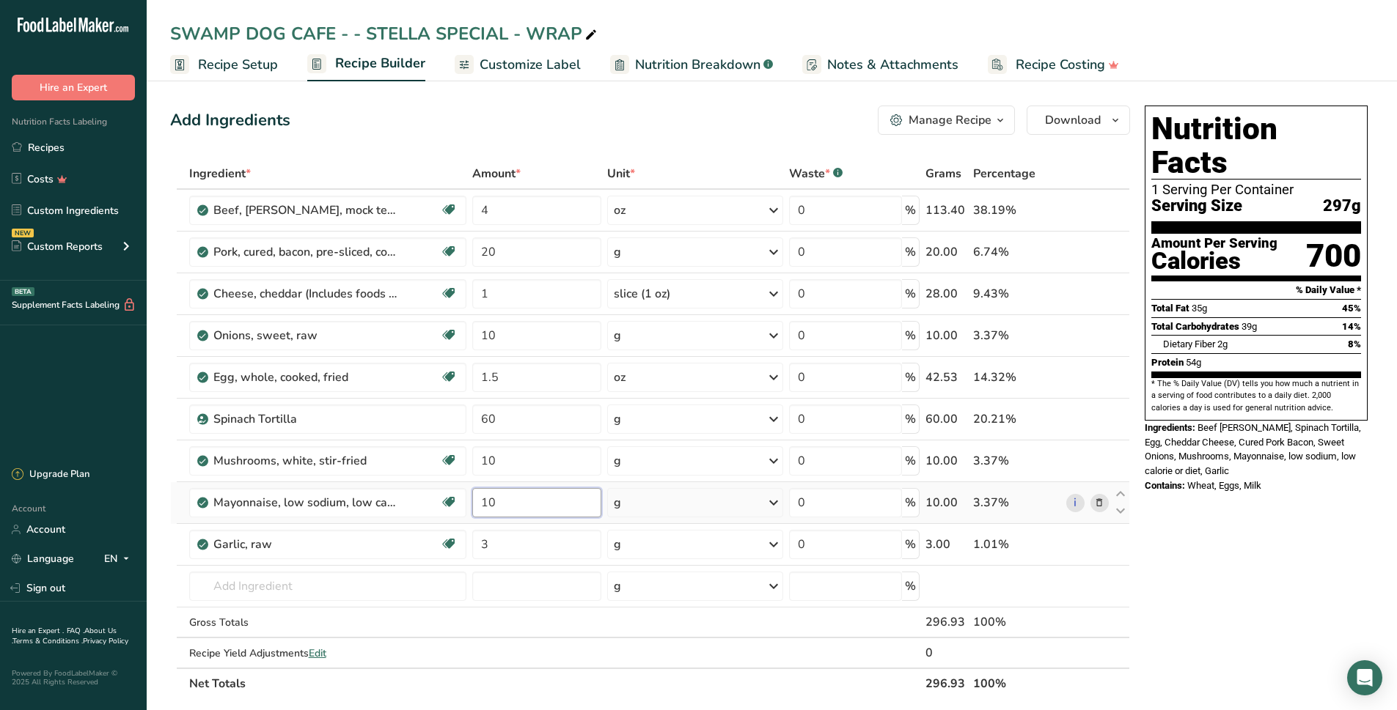
click at [519, 507] on input "10" at bounding box center [537, 502] width 130 height 29
type input "15"
click at [1270, 547] on div "Nutrition Facts 1 Serving Per Container Serving Size 297g Amount Per Serving Ca…" at bounding box center [1256, 673] width 235 height 1147
click at [1079, 128] on span "Download" at bounding box center [1073, 120] width 56 height 18
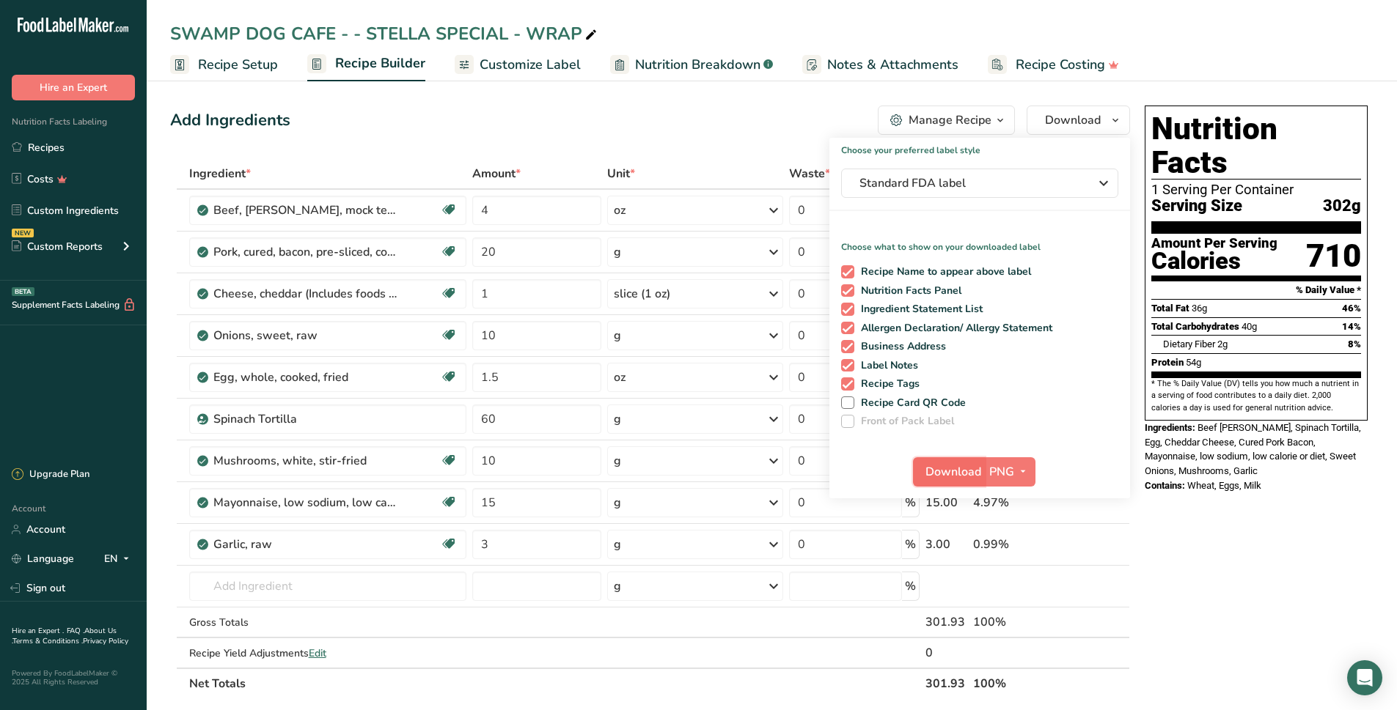
click at [962, 479] on span "Download" at bounding box center [953, 472] width 56 height 18
click at [960, 470] on span "Download" at bounding box center [953, 472] width 56 height 18
